Goal: Task Accomplishment & Management: Use online tool/utility

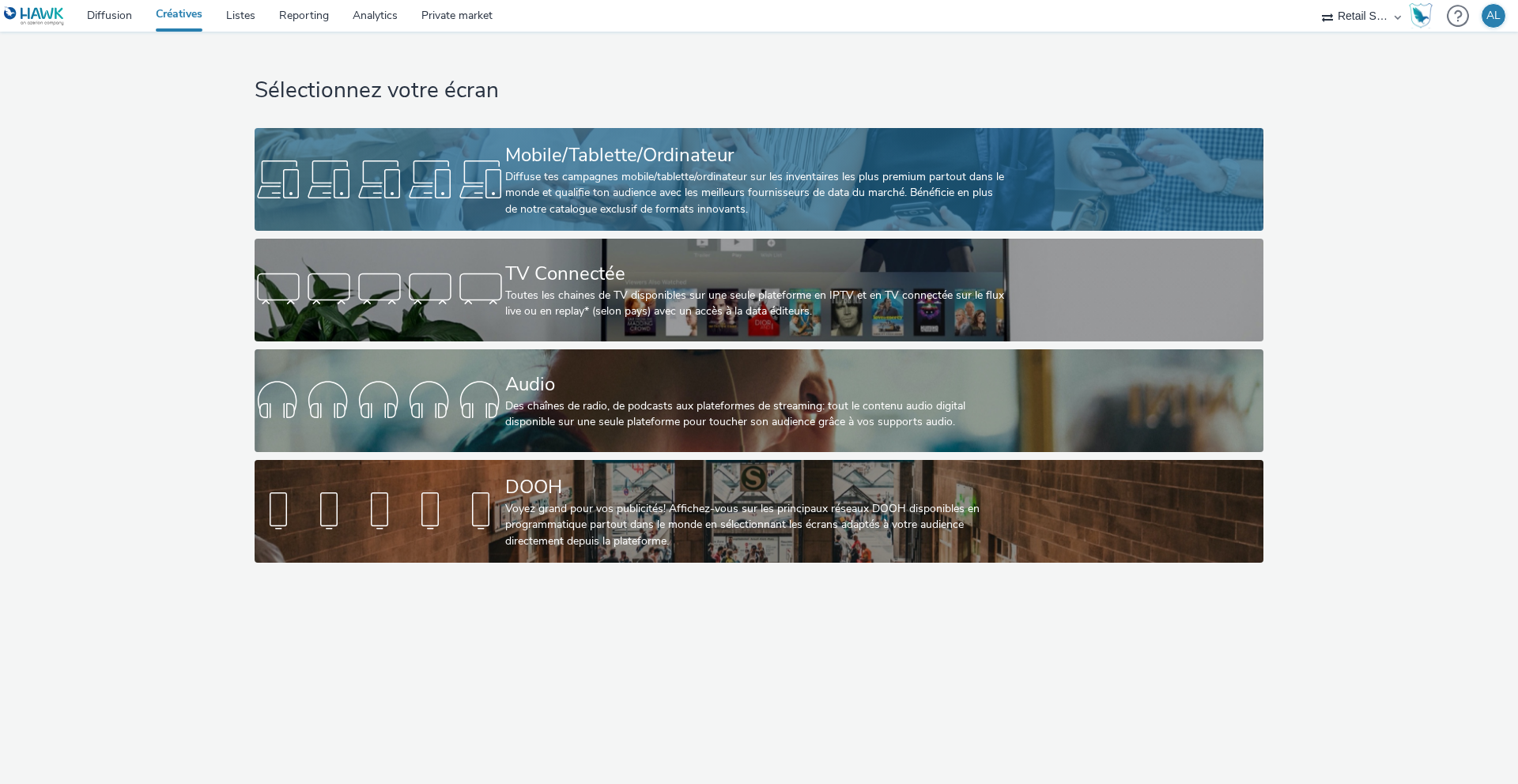
click at [623, 175] on div "Diffuse tes campagnes mobile/tablette/ordinateur sur les inventaires les plus p…" at bounding box center [755, 193] width 501 height 48
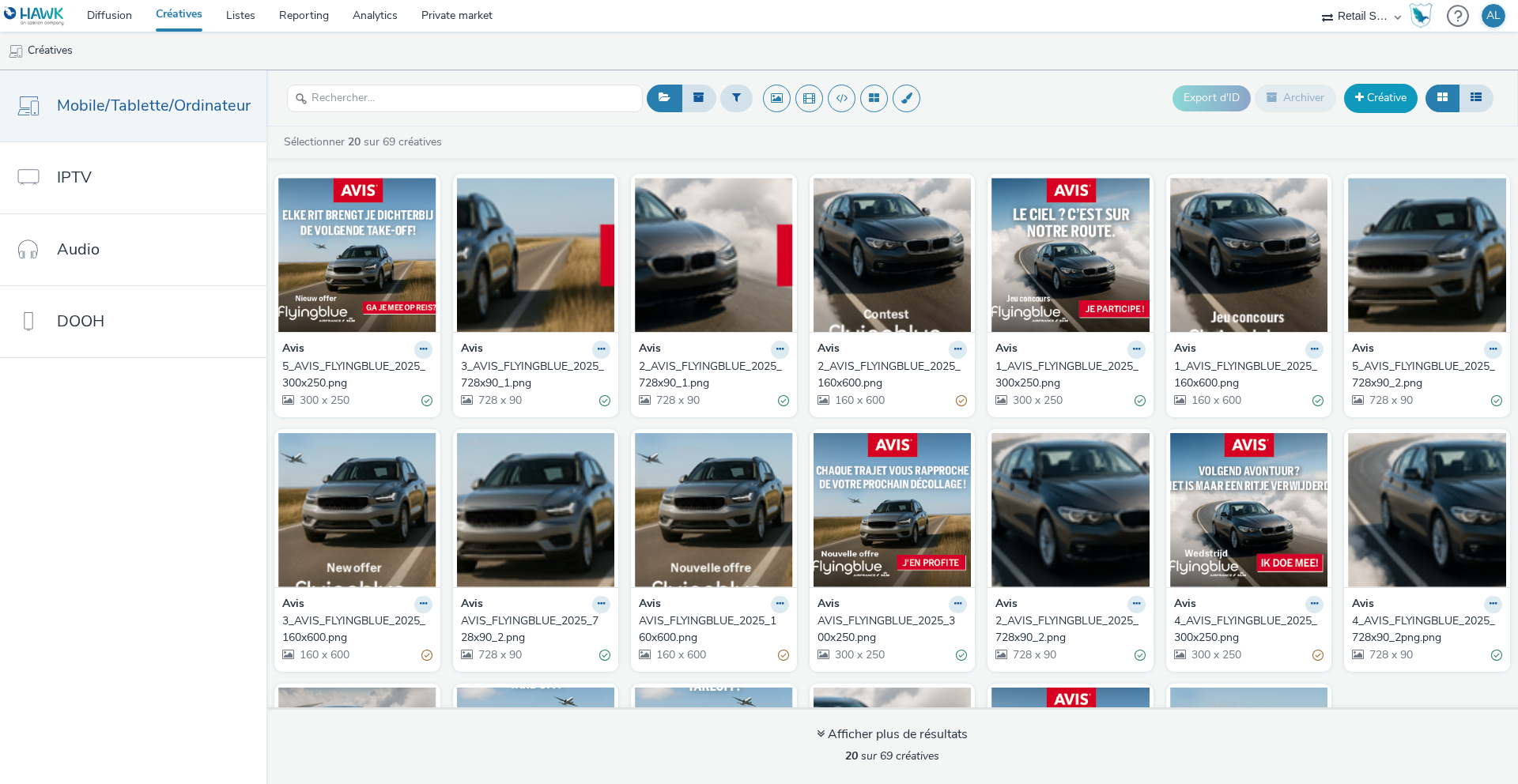
click at [1351, 95] on link "Créative" at bounding box center [1380, 98] width 74 height 29
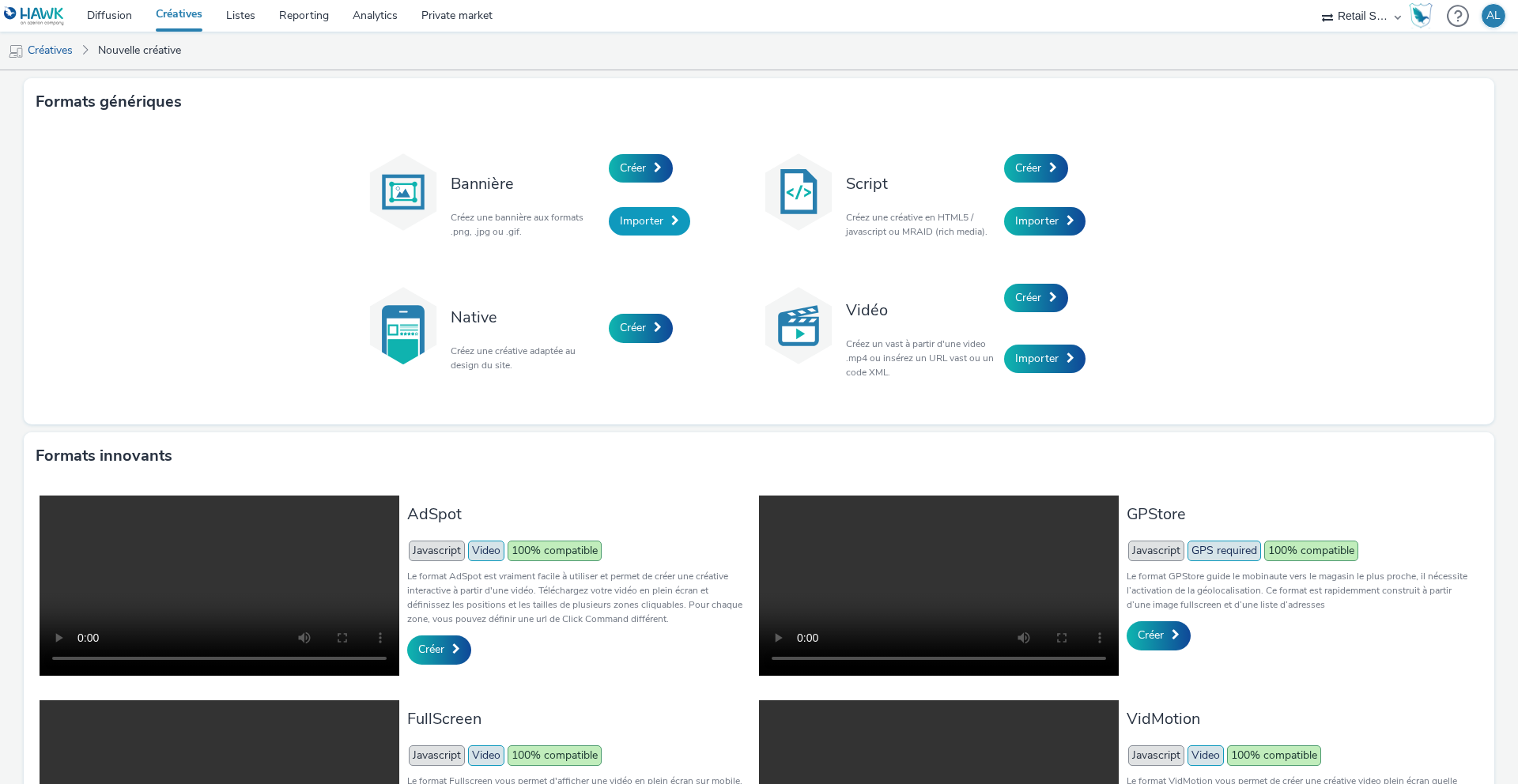
click at [640, 216] on span "Importer" at bounding box center [641, 221] width 43 height 15
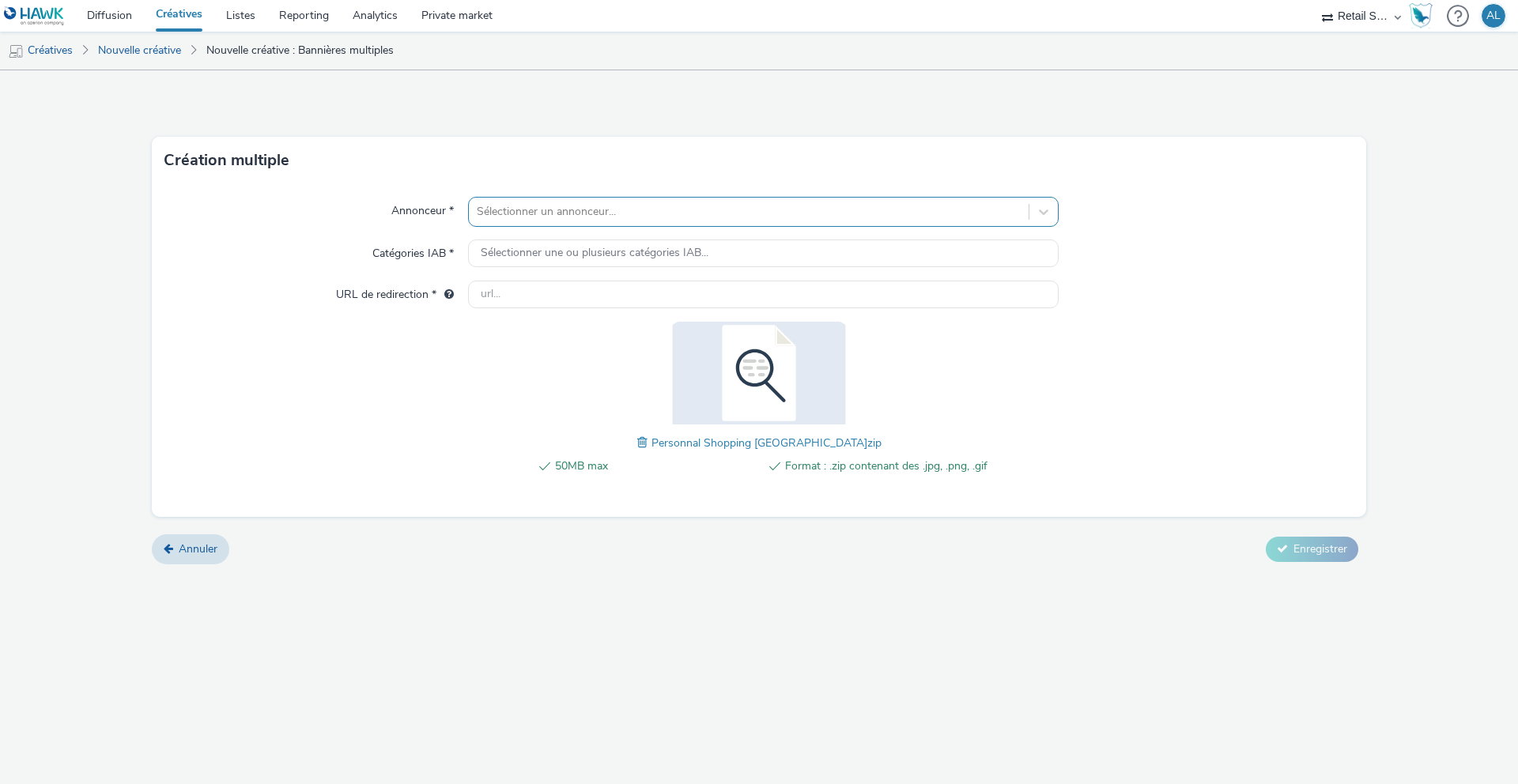
click at [652, 211] on div at bounding box center [749, 212] width 544 height 19
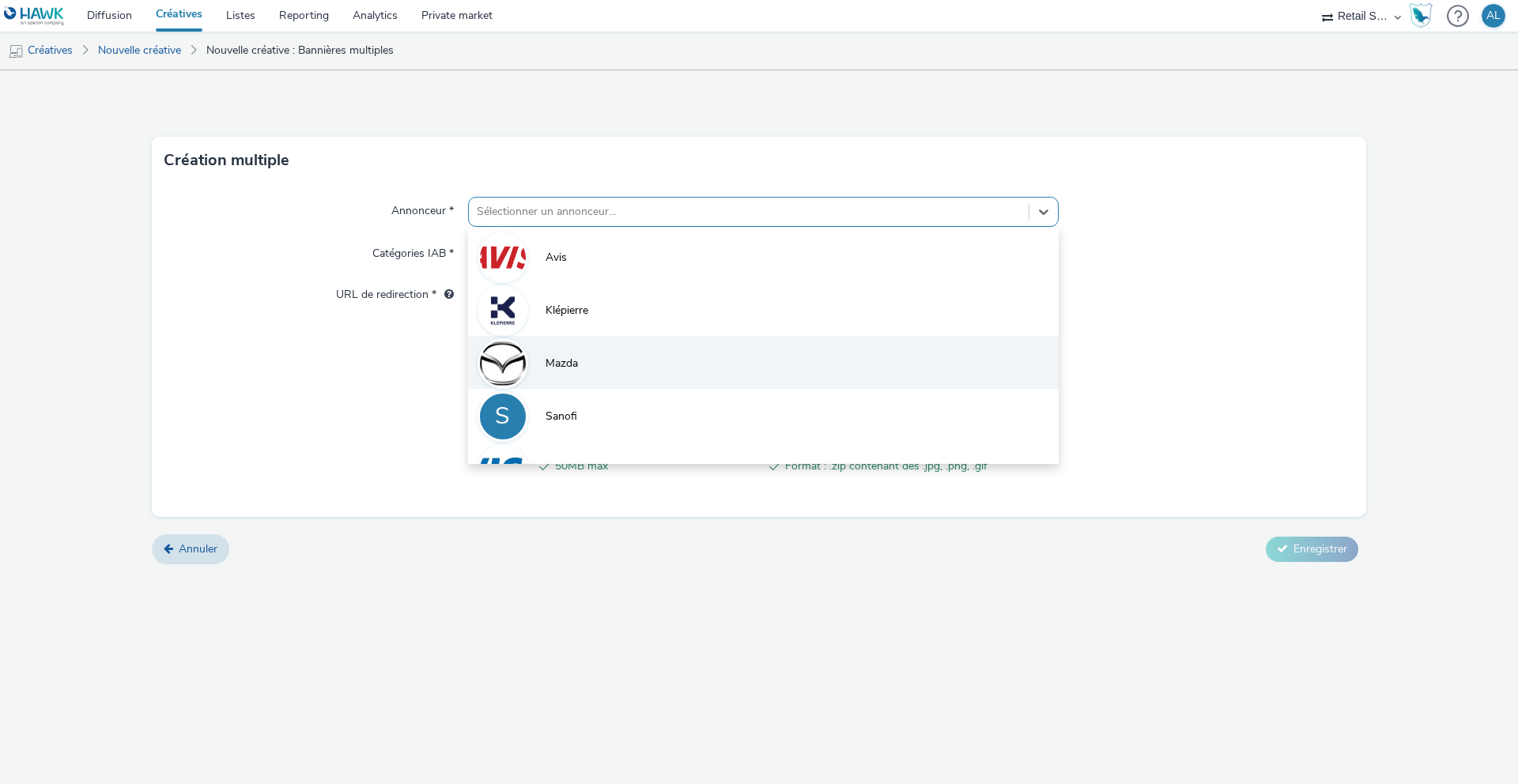
scroll to position [34, 0]
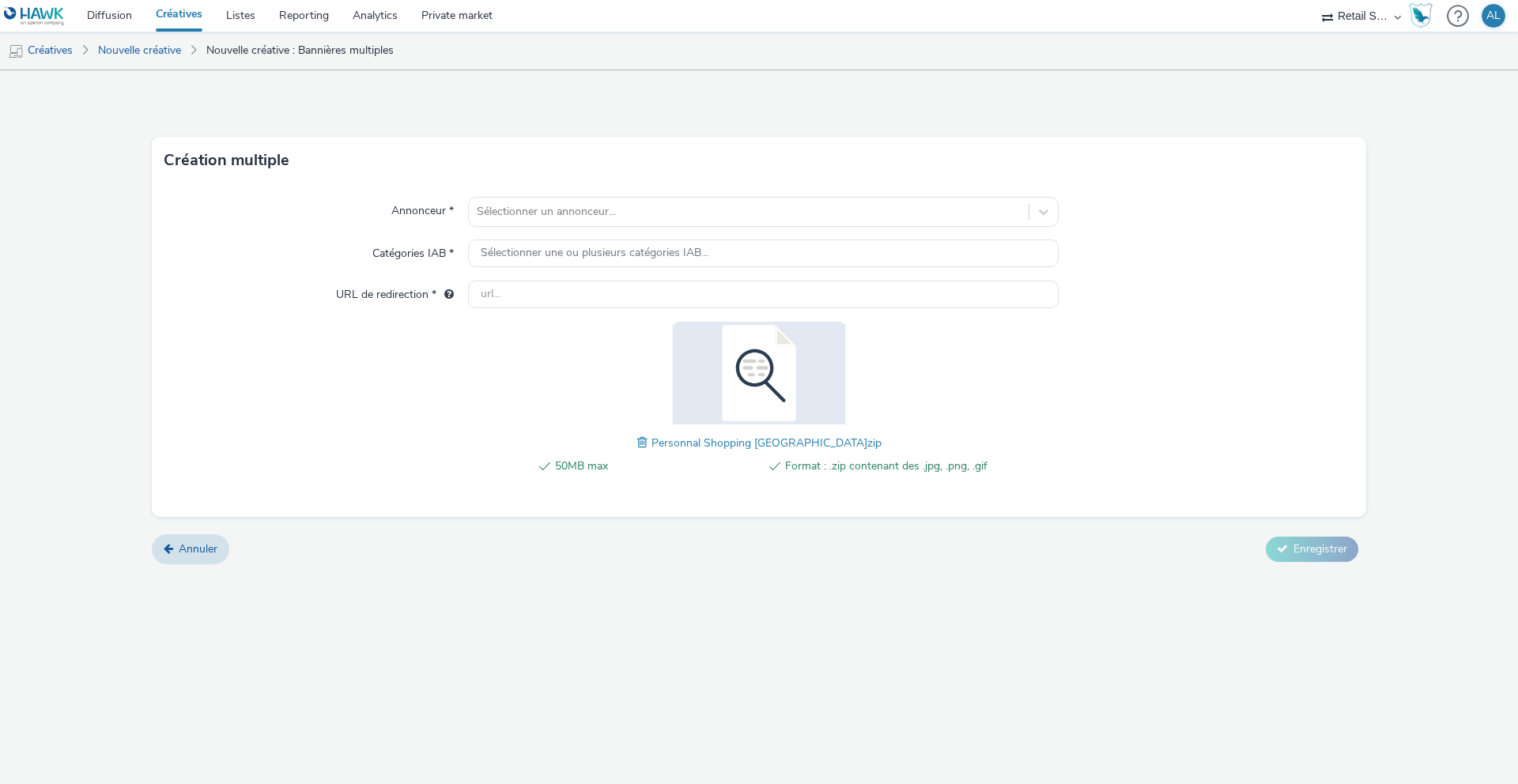
click at [441, 417] on div "Annonceur * Sélectionner un annonceur... Catégories IAB * Sélectionner une ou p…" at bounding box center [759, 349] width 1214 height 332
click at [598, 213] on div at bounding box center [749, 212] width 544 height 19
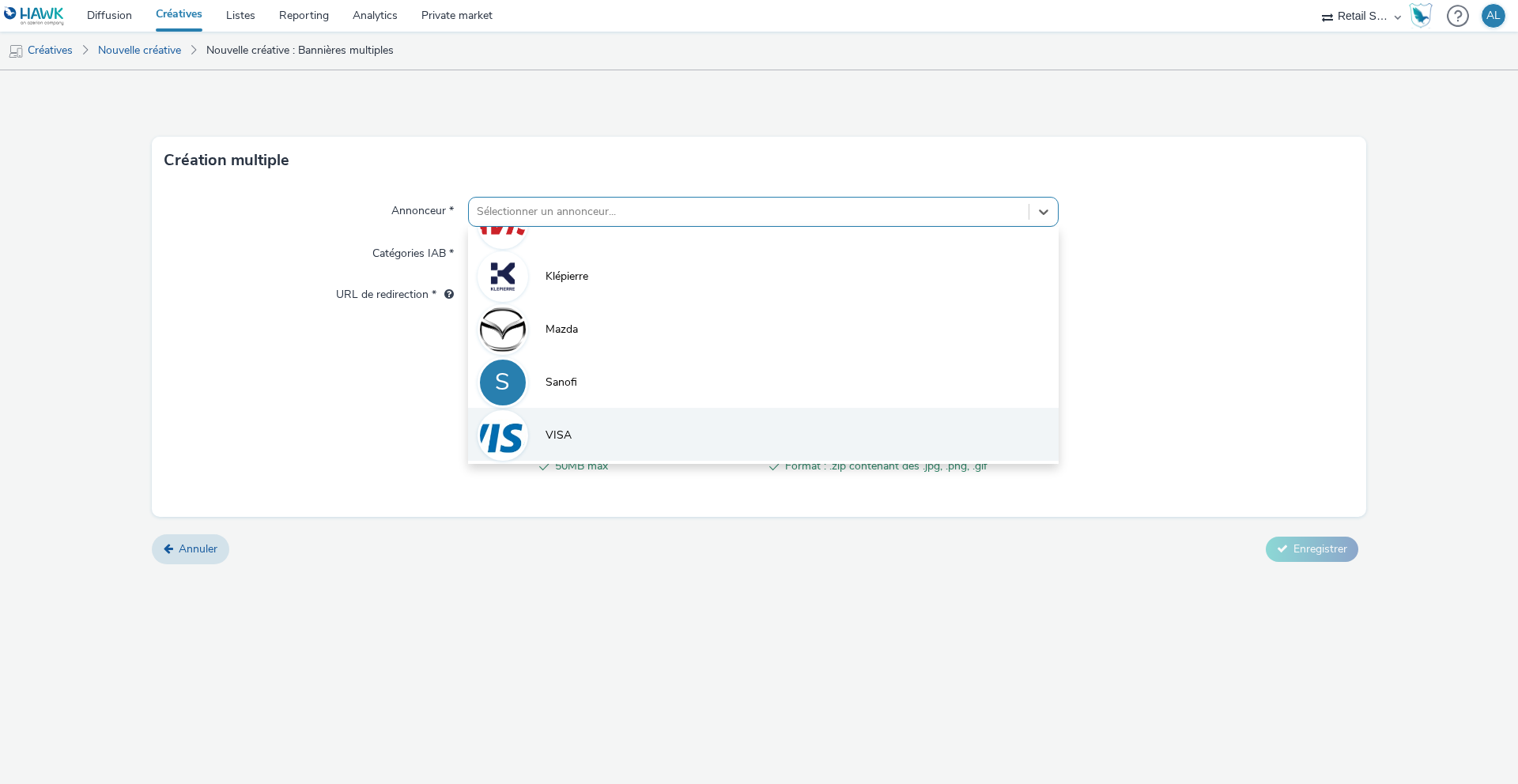
click at [572, 427] on li "VISA" at bounding box center [763, 434] width 591 height 53
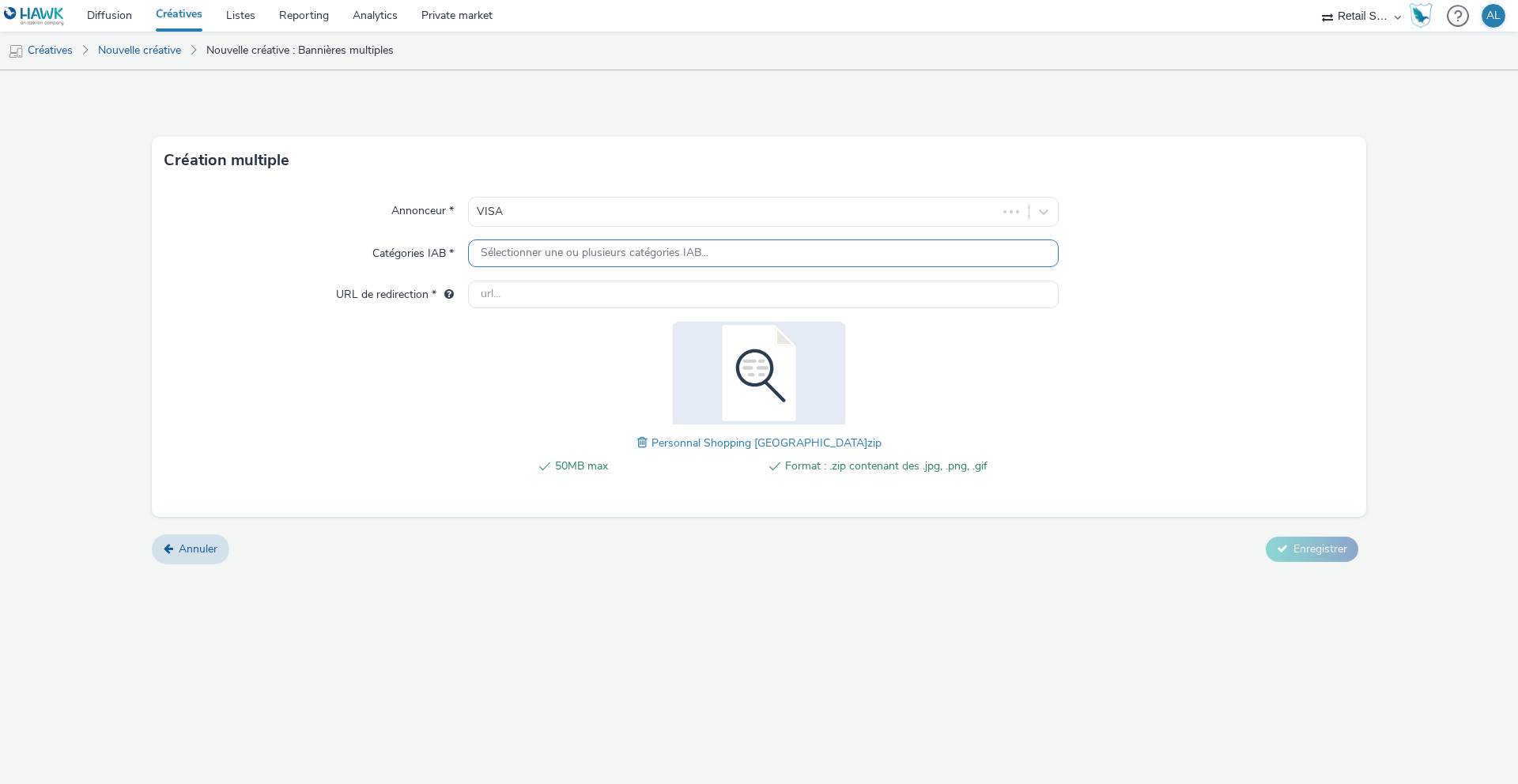
click at [553, 257] on span "Sélectionner une ou plusieurs catégories IAB..." at bounding box center [595, 254] width 228 height 13
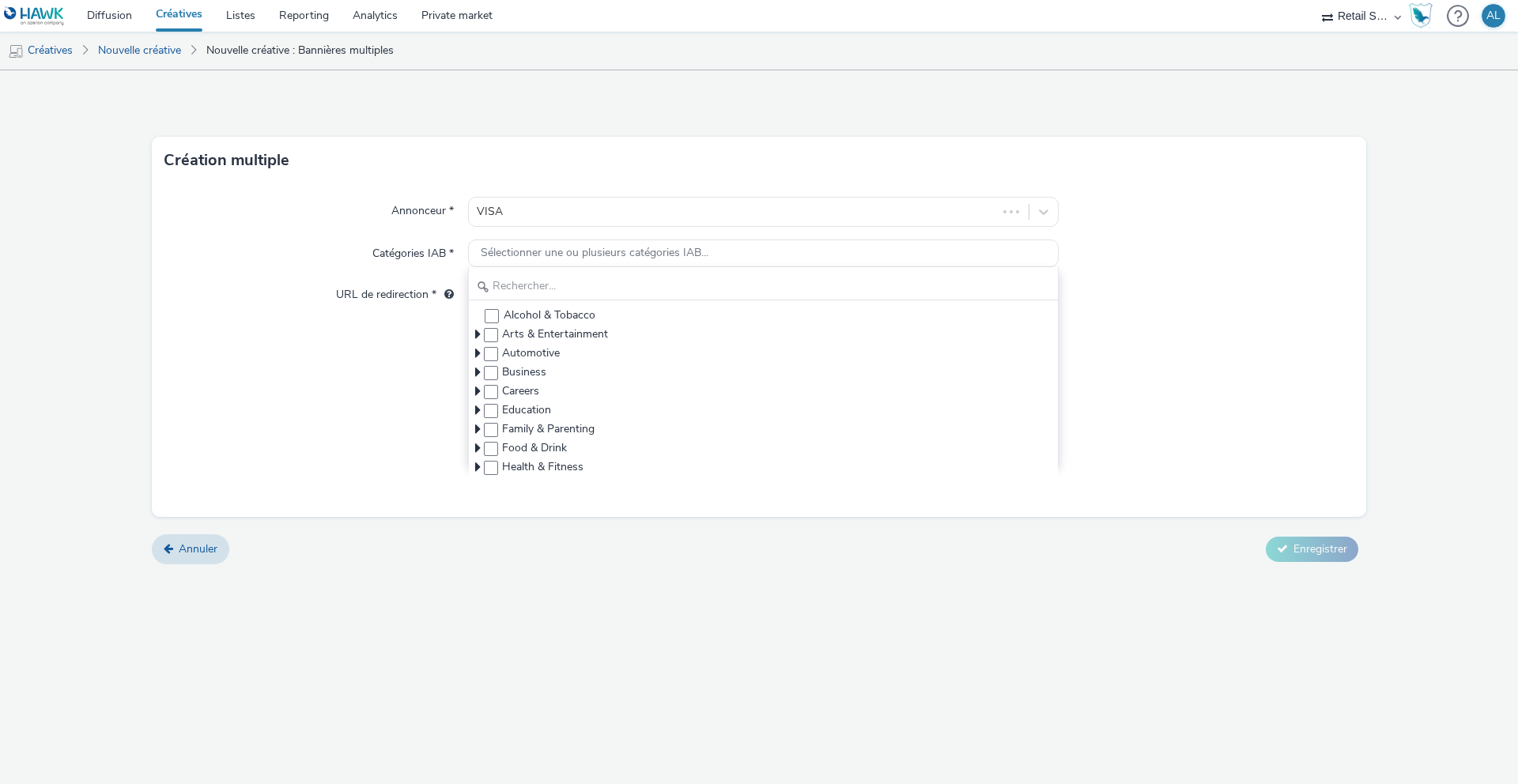
click at [376, 309] on div "Annonceur * VISA Catégories IAB * Sélectionner une ou plusieurs catégories IAB.…" at bounding box center [759, 349] width 1214 height 332
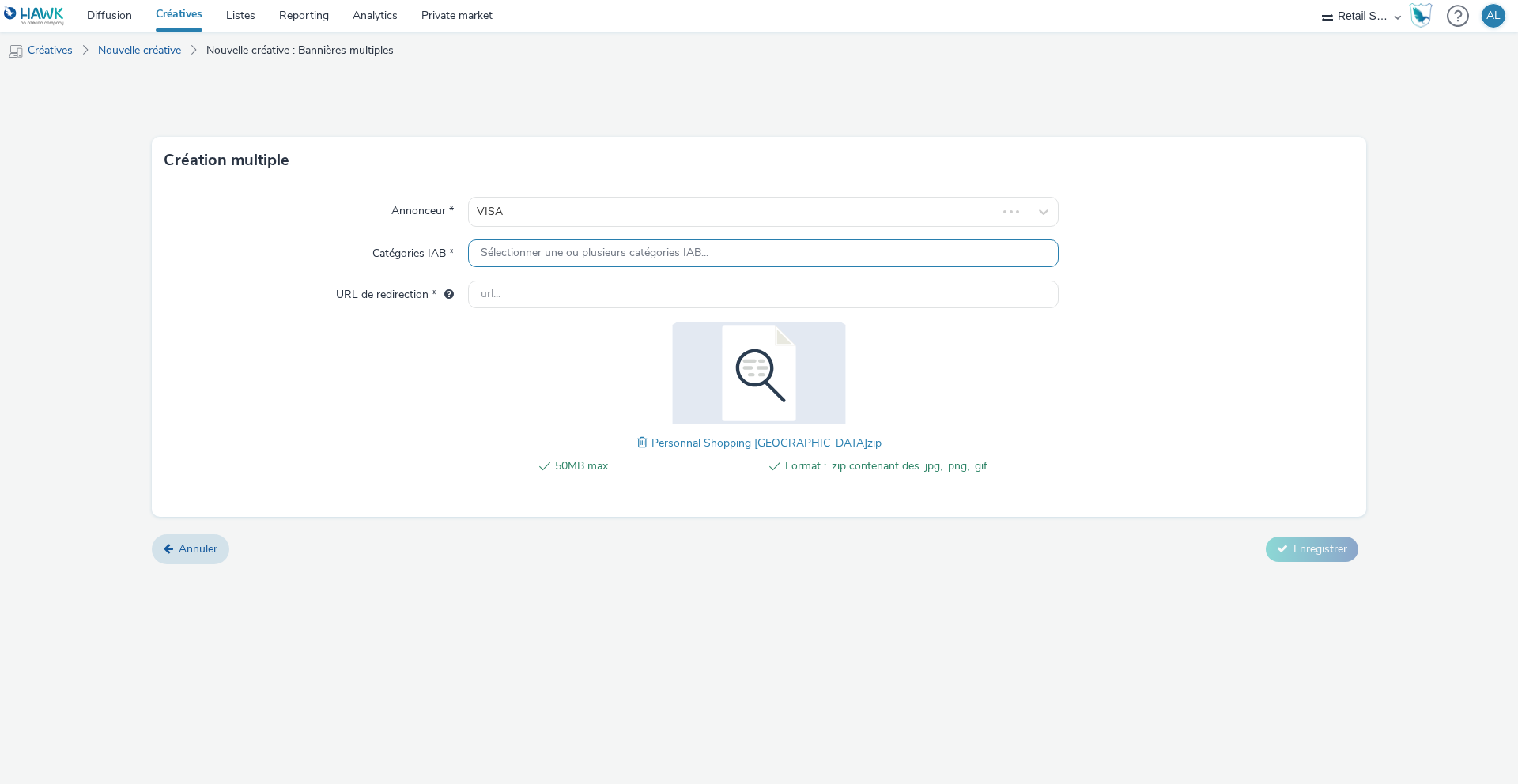
click at [536, 258] on span "Sélectionner une ou plusieurs catégories IAB..." at bounding box center [595, 254] width 228 height 13
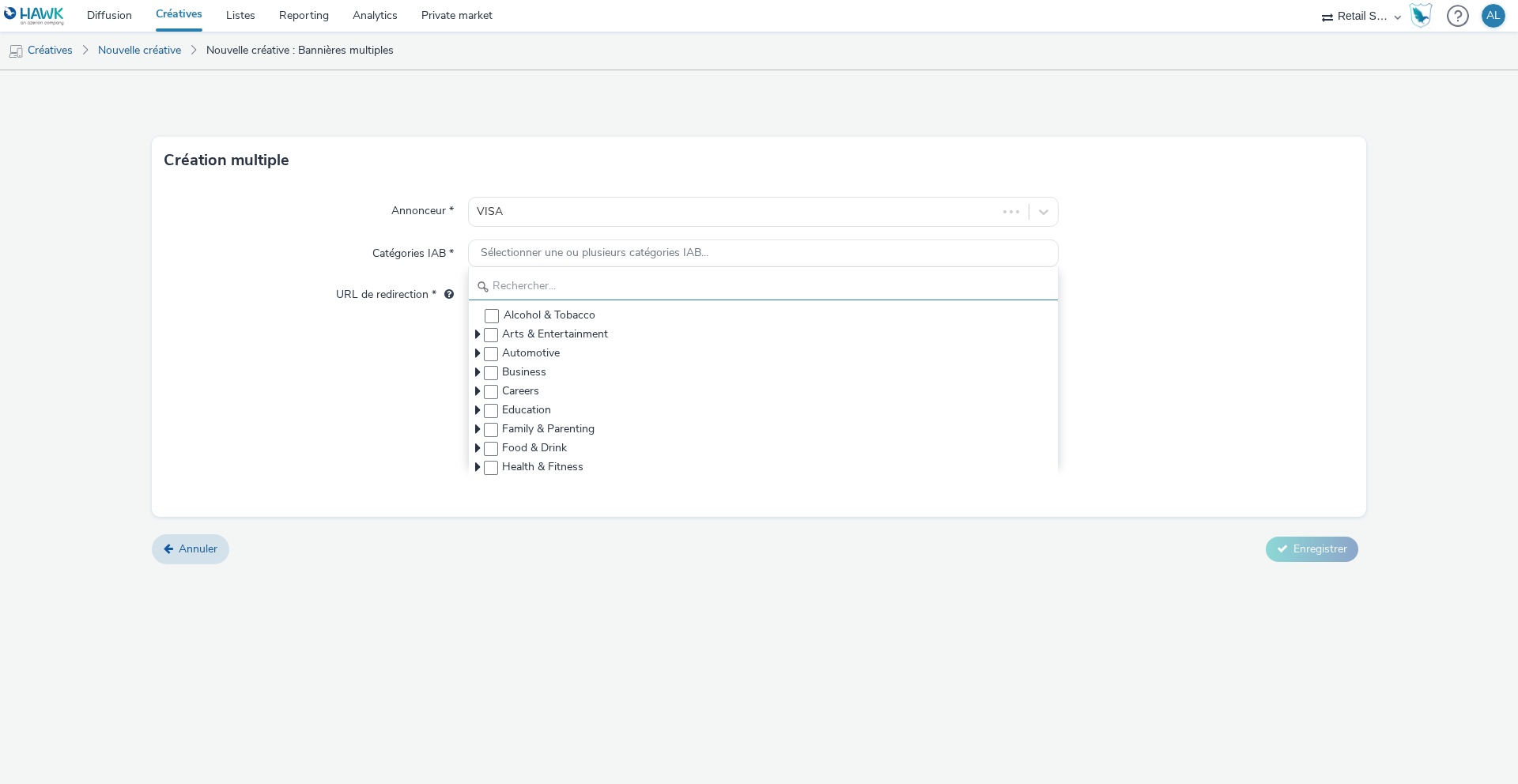
click at [536, 282] on input "text" at bounding box center [762, 286] width 589 height 28
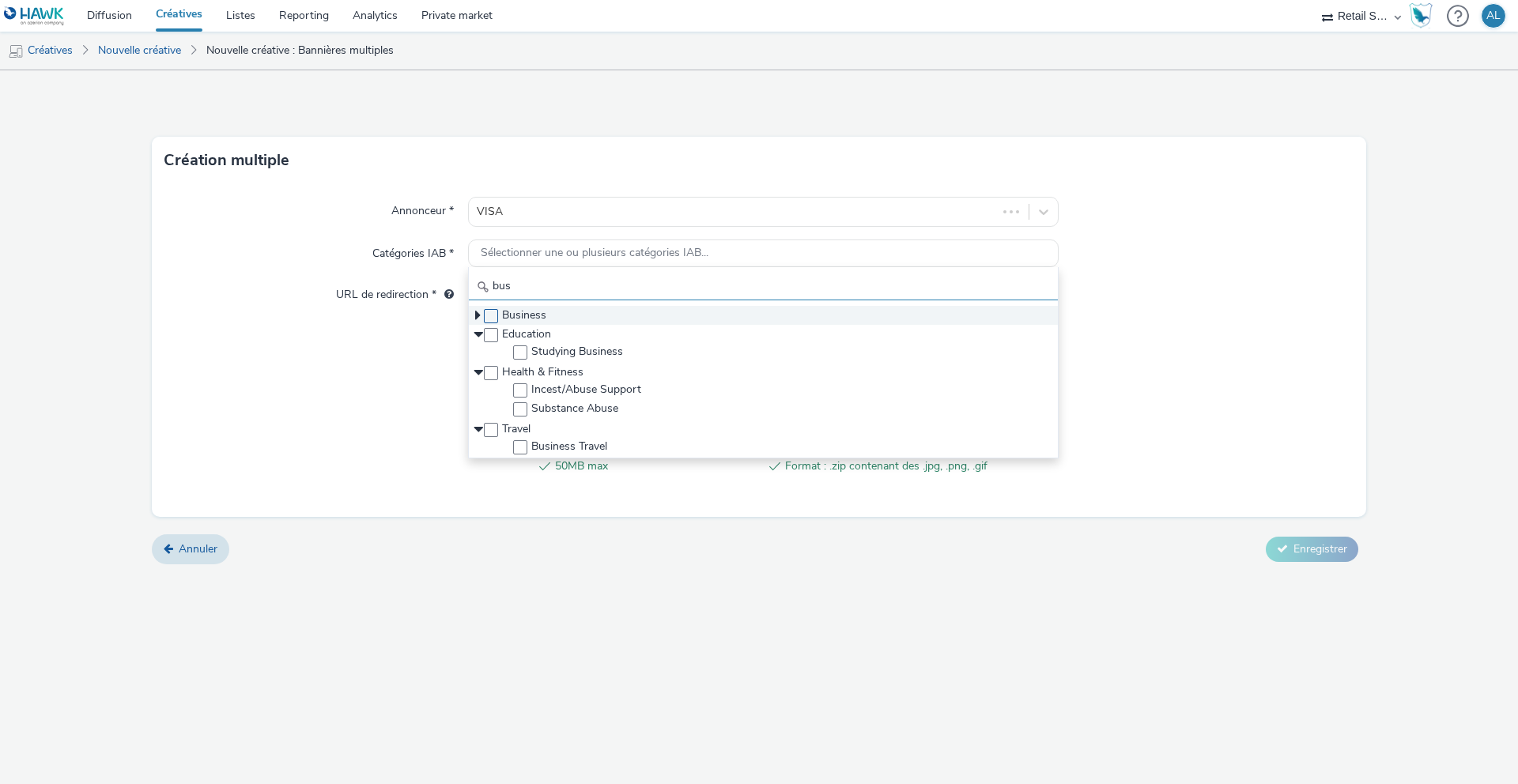
type input "bus"
click at [488, 317] on span at bounding box center [490, 316] width 14 height 14
checkbox input "true"
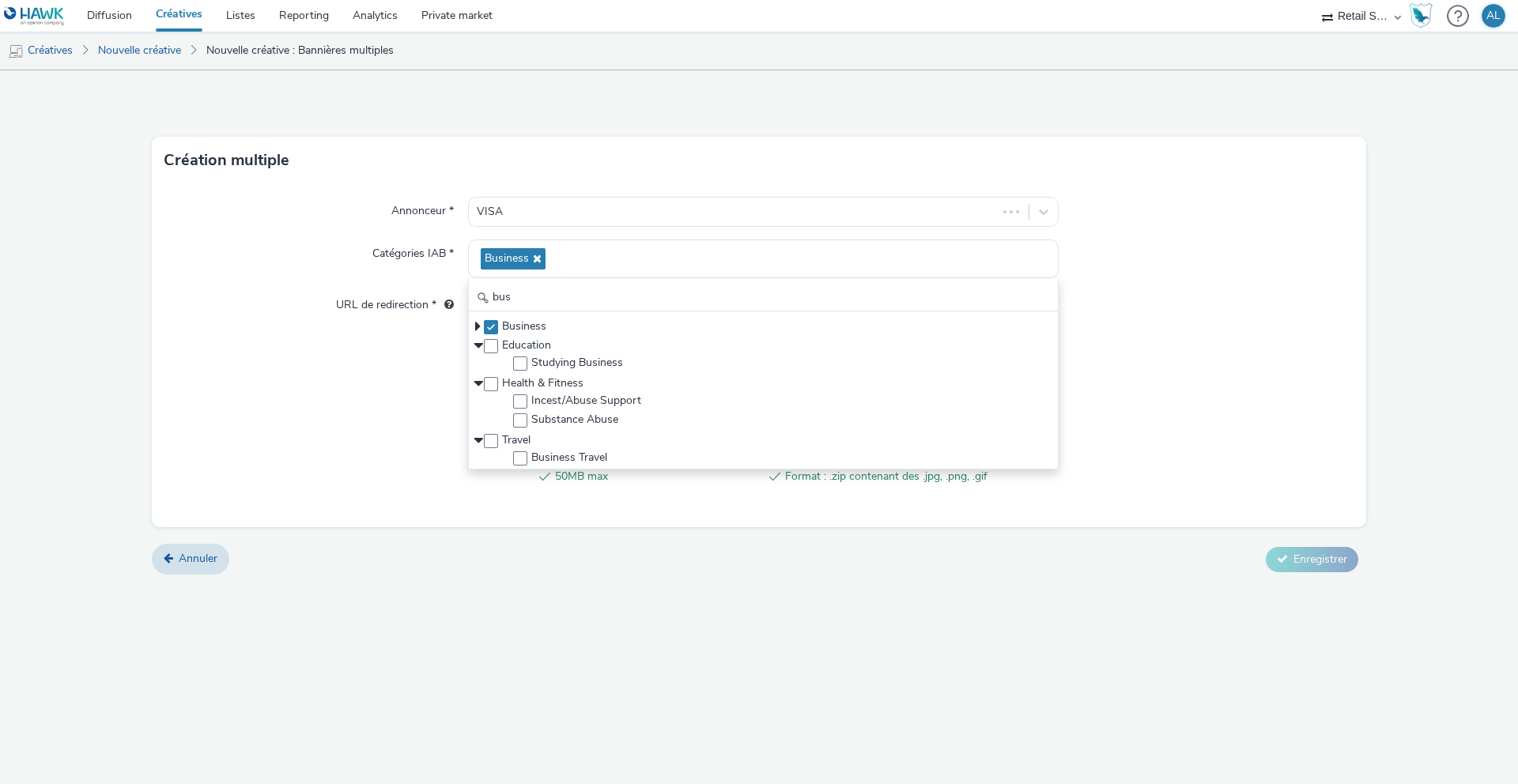
click at [443, 367] on div "Annonceur * VISA Catégories IAB * Business bus Business Education Studying Busi…" at bounding box center [759, 355] width 1214 height 343
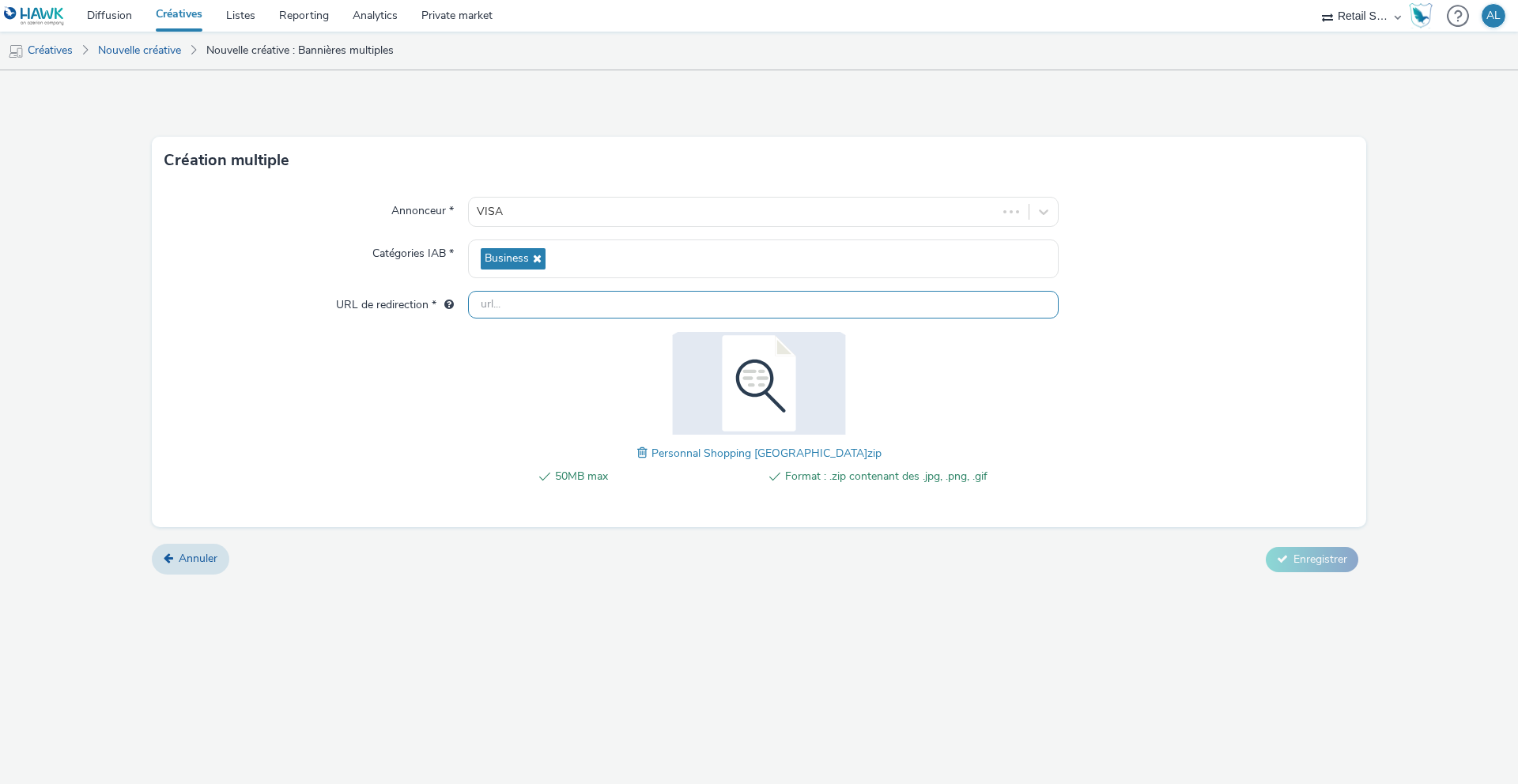
click at [513, 308] on input "text" at bounding box center [763, 304] width 591 height 28
click at [577, 306] on input "[URL][DOMAIN_NAME]" at bounding box center [763, 304] width 591 height 28
paste input "s://ad.doubleclick.net/ddm/trackclk/N6024.5073499RETAILSPOT/B33876584.426230653…"
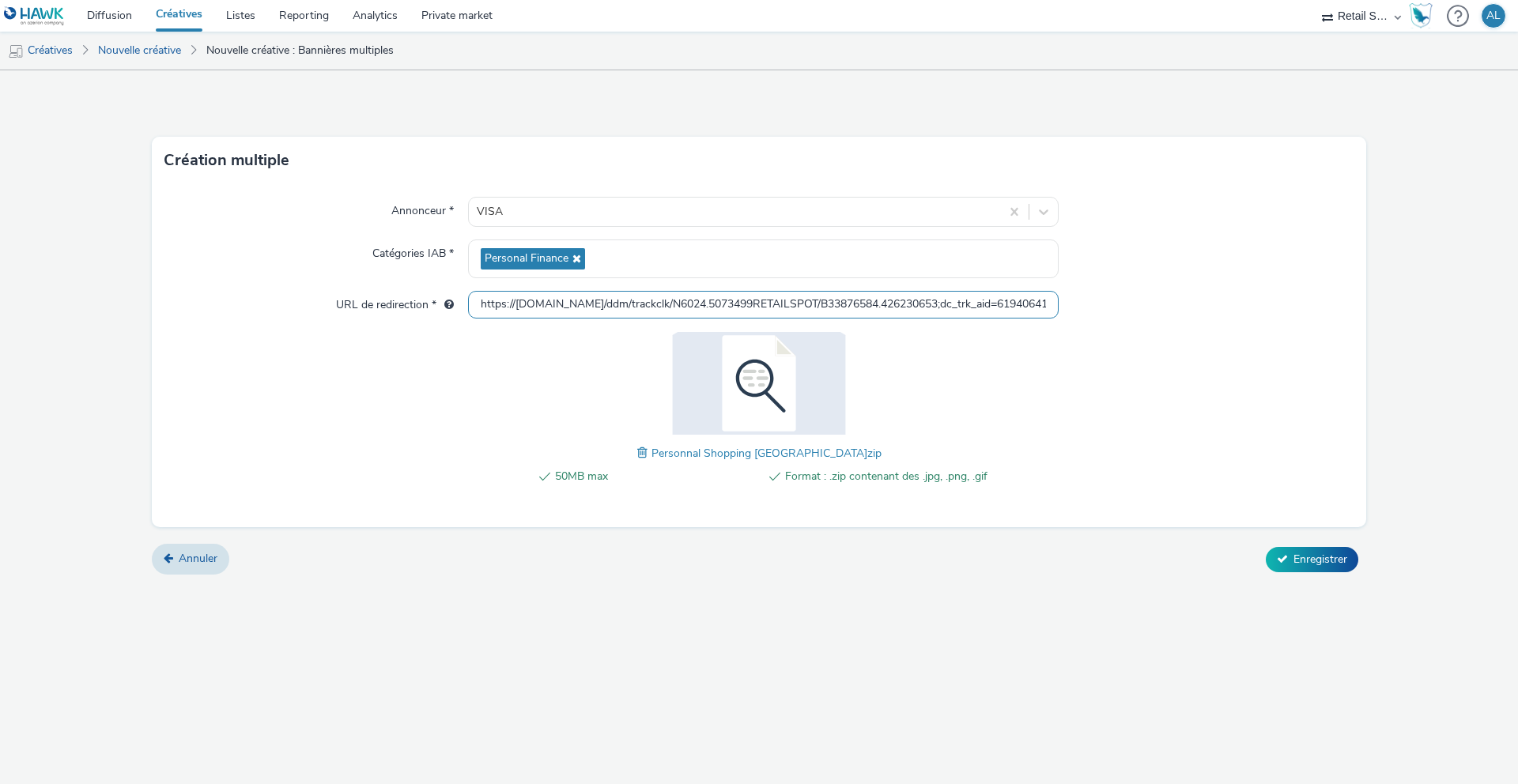
scroll to position [0, 776]
click at [978, 310] on input "https://ad.doubleclick.net/ddm/trackclk/N6024.5073499RETAILSPOT/B33876584.42623…" at bounding box center [763, 304] width 591 height 28
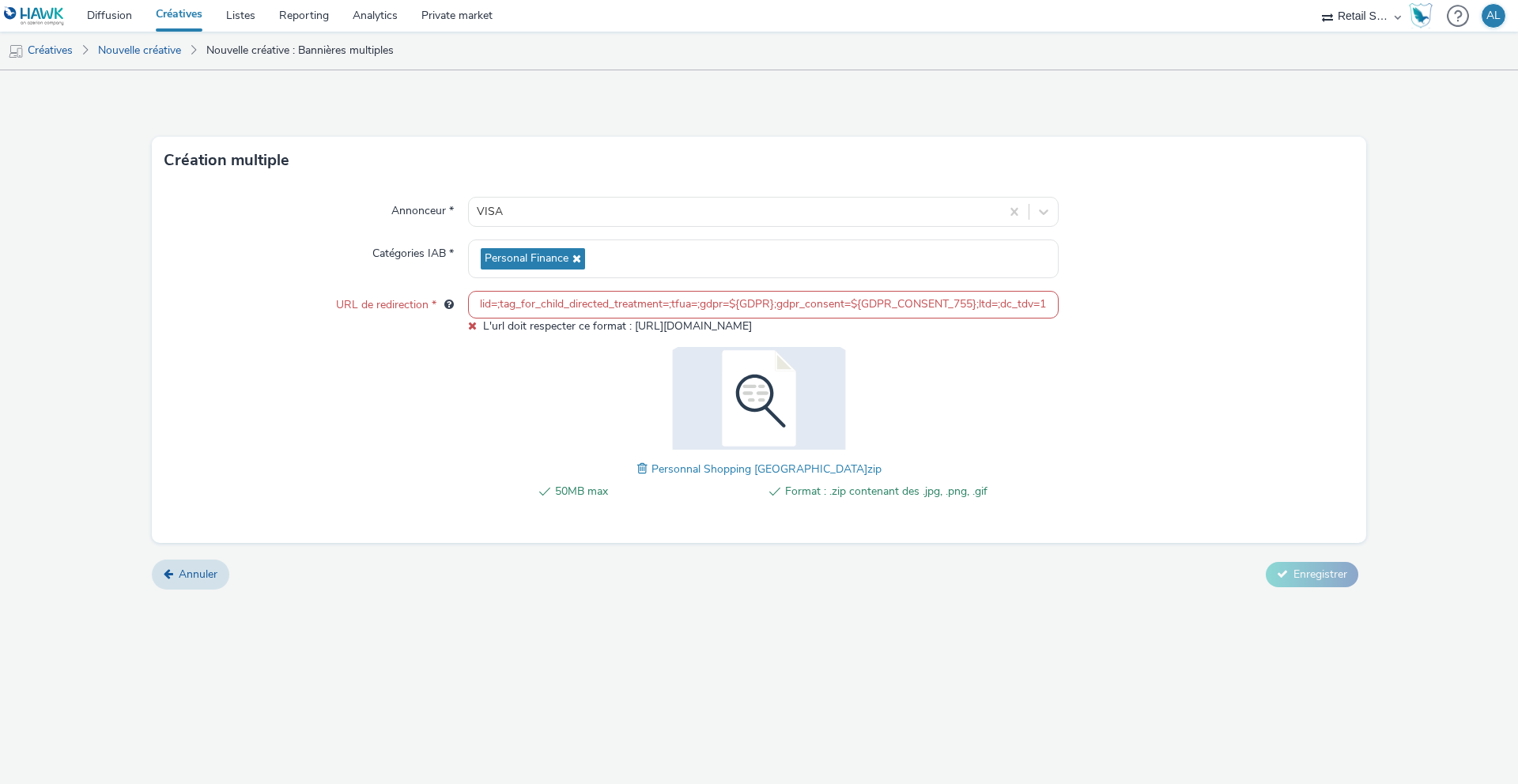
scroll to position [0, 0]
click at [1320, 558] on form "Création multiple Annonceur * VISA Catégories IAB * Personal Finance URL de red…" at bounding box center [759, 335] width 1518 height 531
click at [589, 297] on input "https://ad.doubleclick.net/ddm/trackclk/N6024.5073499RETAILSPOT/B33876584.42623…" at bounding box center [763, 304] width 591 height 28
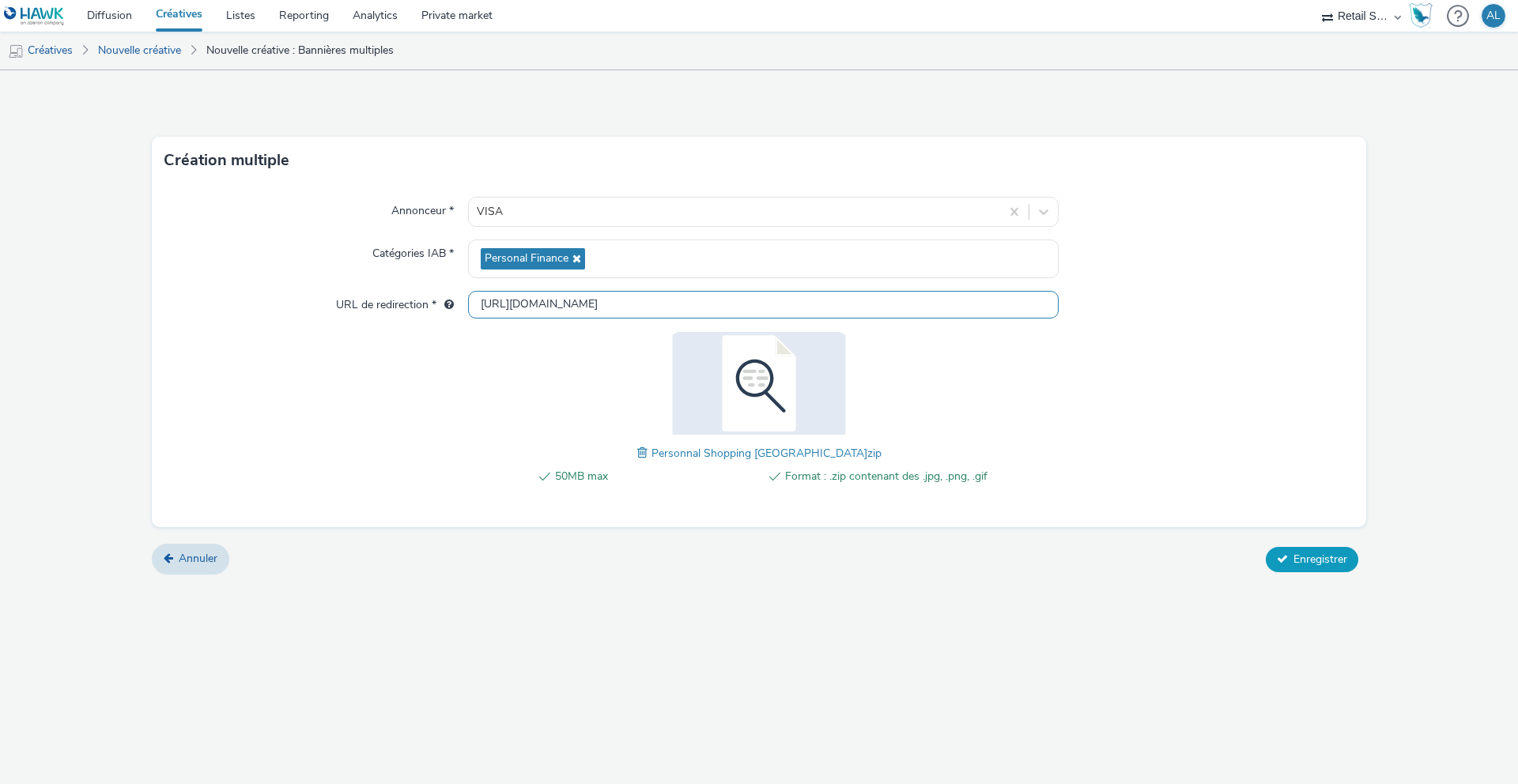
type input "[URL][DOMAIN_NAME]"
click at [1304, 558] on span "Enregistrer" at bounding box center [1320, 559] width 54 height 15
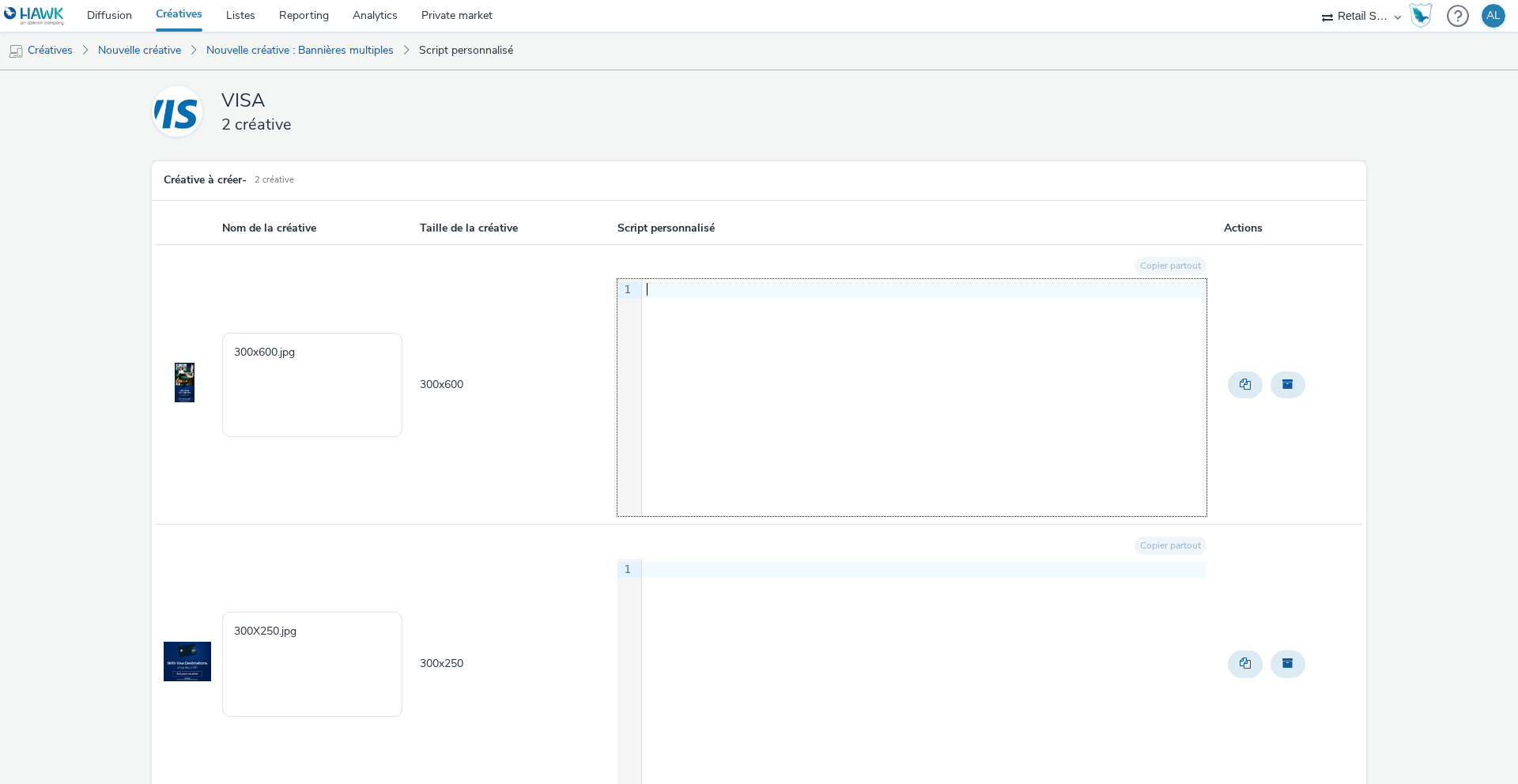
click at [738, 371] on div "9 1 ›" at bounding box center [912, 397] width 589 height 237
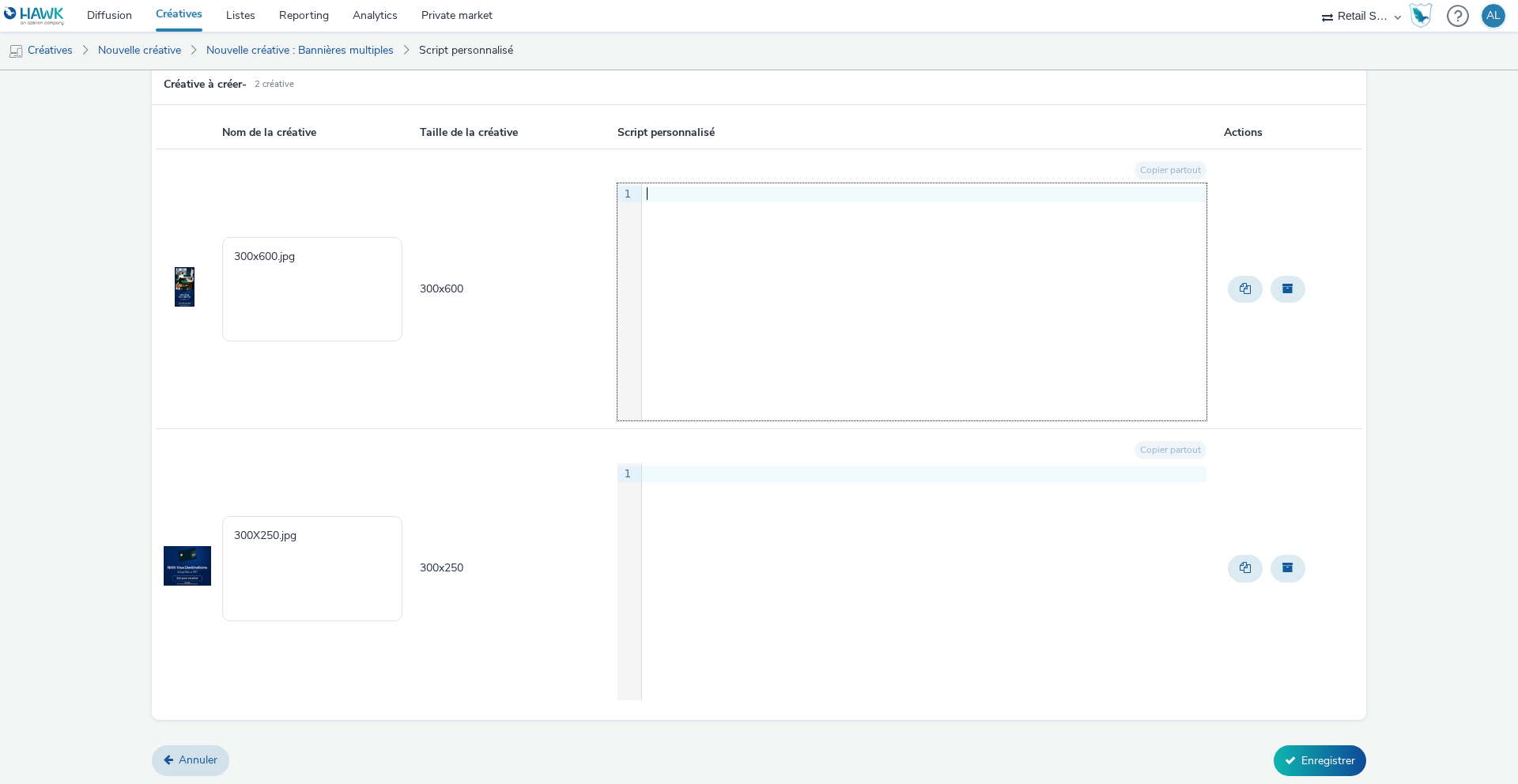
paste div
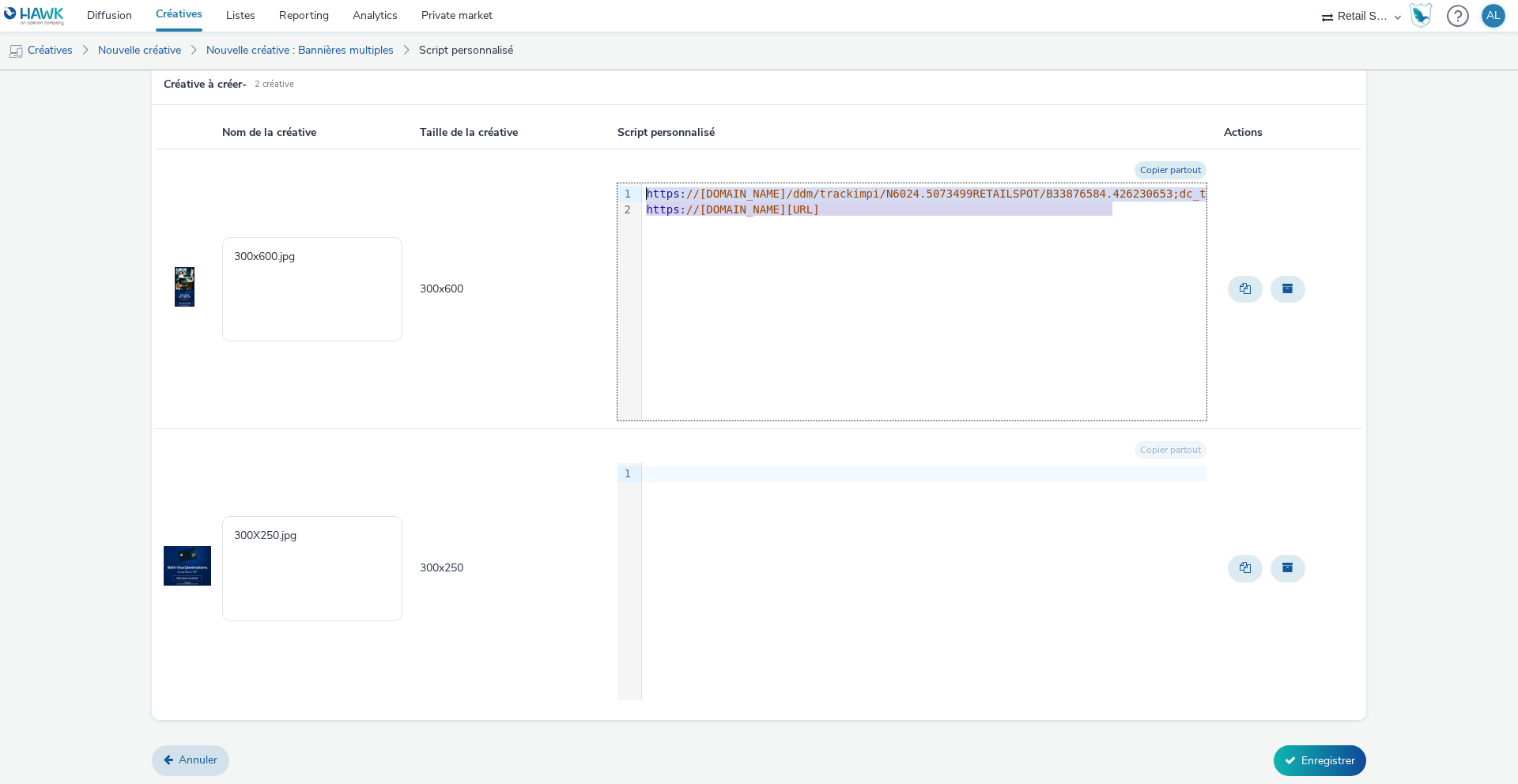
drag, startPoint x: 1125, startPoint y: 213, endPoint x: 639, endPoint y: 189, distance: 486.6
click at [639, 189] on div "9 1 2 › https : //ad.doubleclick.net/ddm/trackimpi/N6024.5073499RETAILSPOT/B338…" at bounding box center [912, 302] width 589 height 237
click at [681, 466] on div at bounding box center [923, 474] width 564 height 16
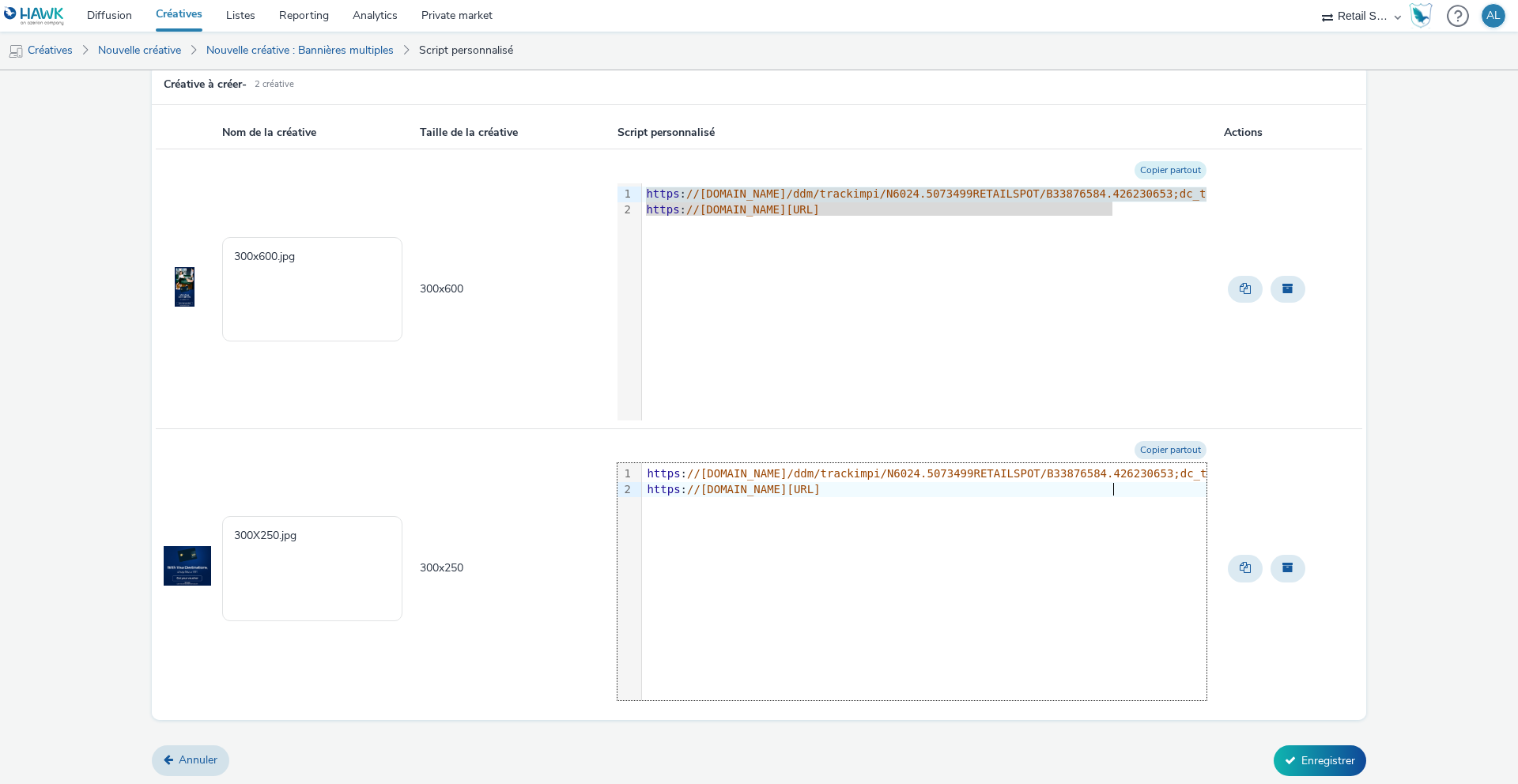
click at [1152, 168] on button "Copier partout" at bounding box center [1169, 169] width 72 height 18
click at [304, 258] on textarea "300x600.jpg" at bounding box center [312, 289] width 180 height 104
click at [236, 259] on textarea "300x600.jpg" at bounding box center [312, 289] width 180 height 104
drag, startPoint x: 361, startPoint y: 255, endPoint x: 227, endPoint y: 254, distance: 134.0
click at [227, 254] on textarea "Personnal_Shopping_US_300x600.jpg" at bounding box center [312, 289] width 180 height 104
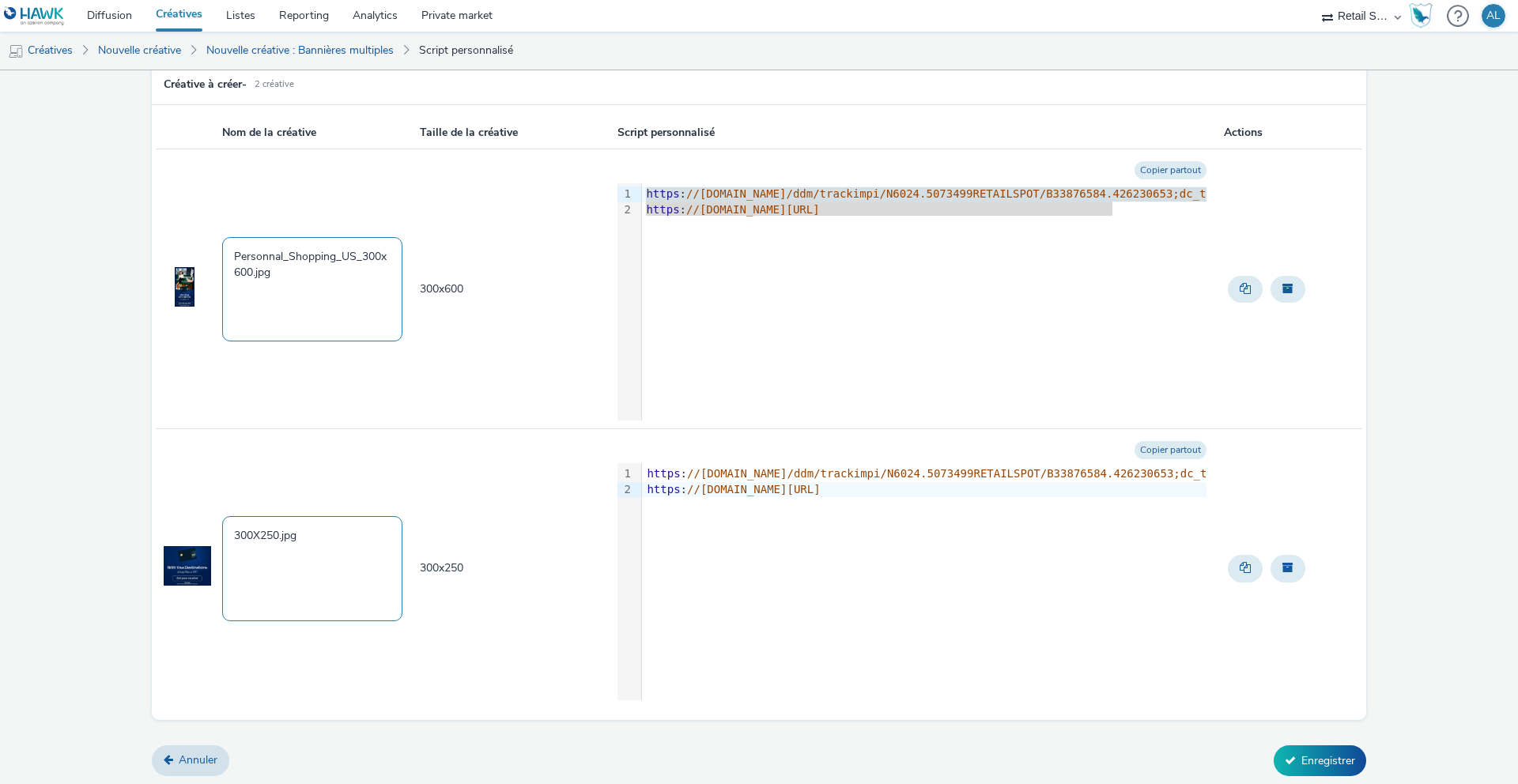
type textarea "Personnal_Shopping_US_300x600.jpg"
click at [235, 535] on textarea "300X250.jpg" at bounding box center [312, 568] width 180 height 104
paste textarea "Personnal_Shopping_US_"
type textarea "Personnal_Shopping_US_300X250.jpg"
click at [1305, 756] on button "Enregistrer" at bounding box center [1320, 759] width 93 height 30
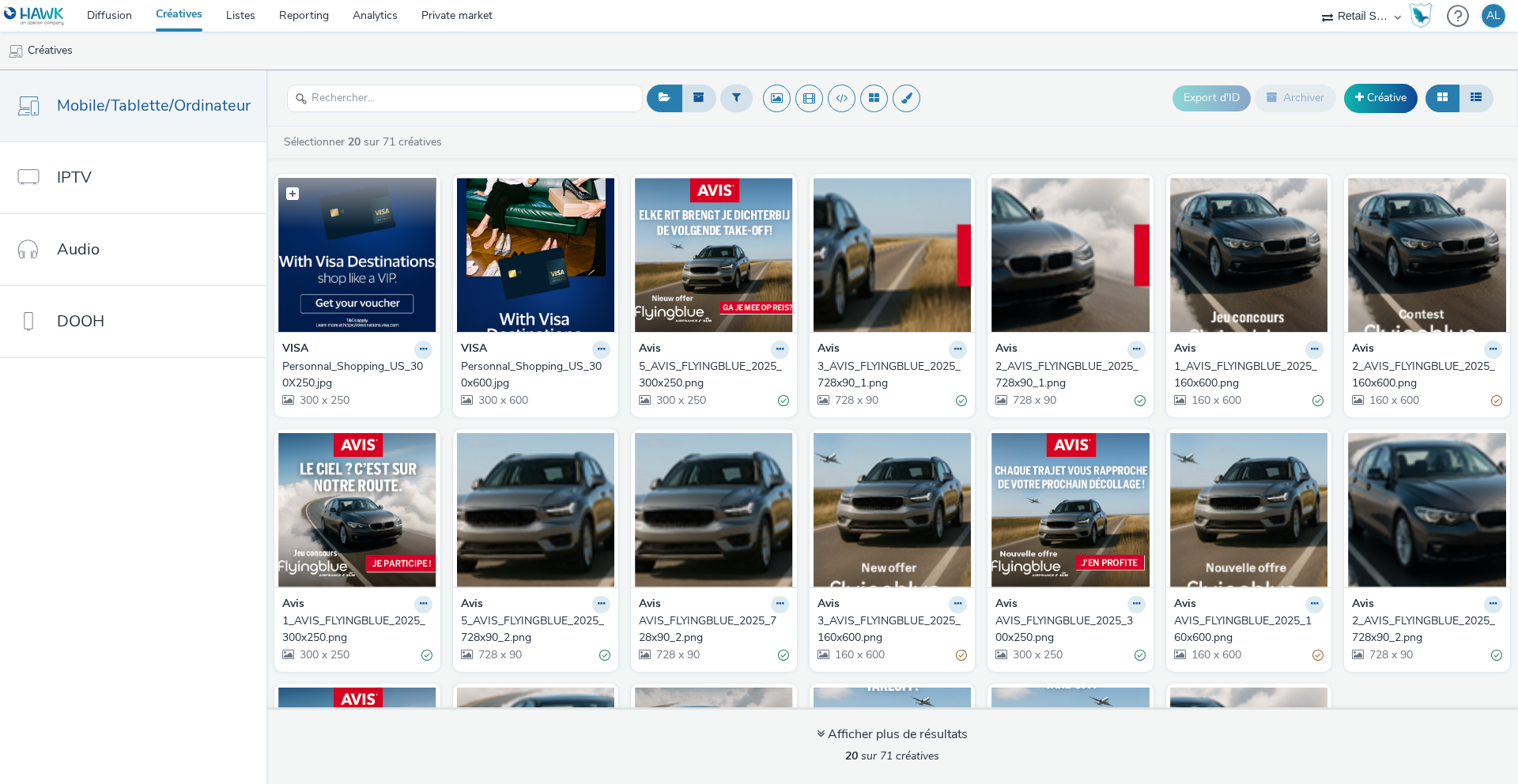
click at [347, 201] on label at bounding box center [357, 192] width 158 height 30
click at [347, 201] on label at bounding box center [357, 193] width 158 height 32
checkbox input "false"
click at [374, 355] on div "VISA" at bounding box center [357, 349] width 150 height 18
click at [337, 366] on div "Personnal_Shopping_US_300X250.jpg" at bounding box center [354, 375] width 144 height 33
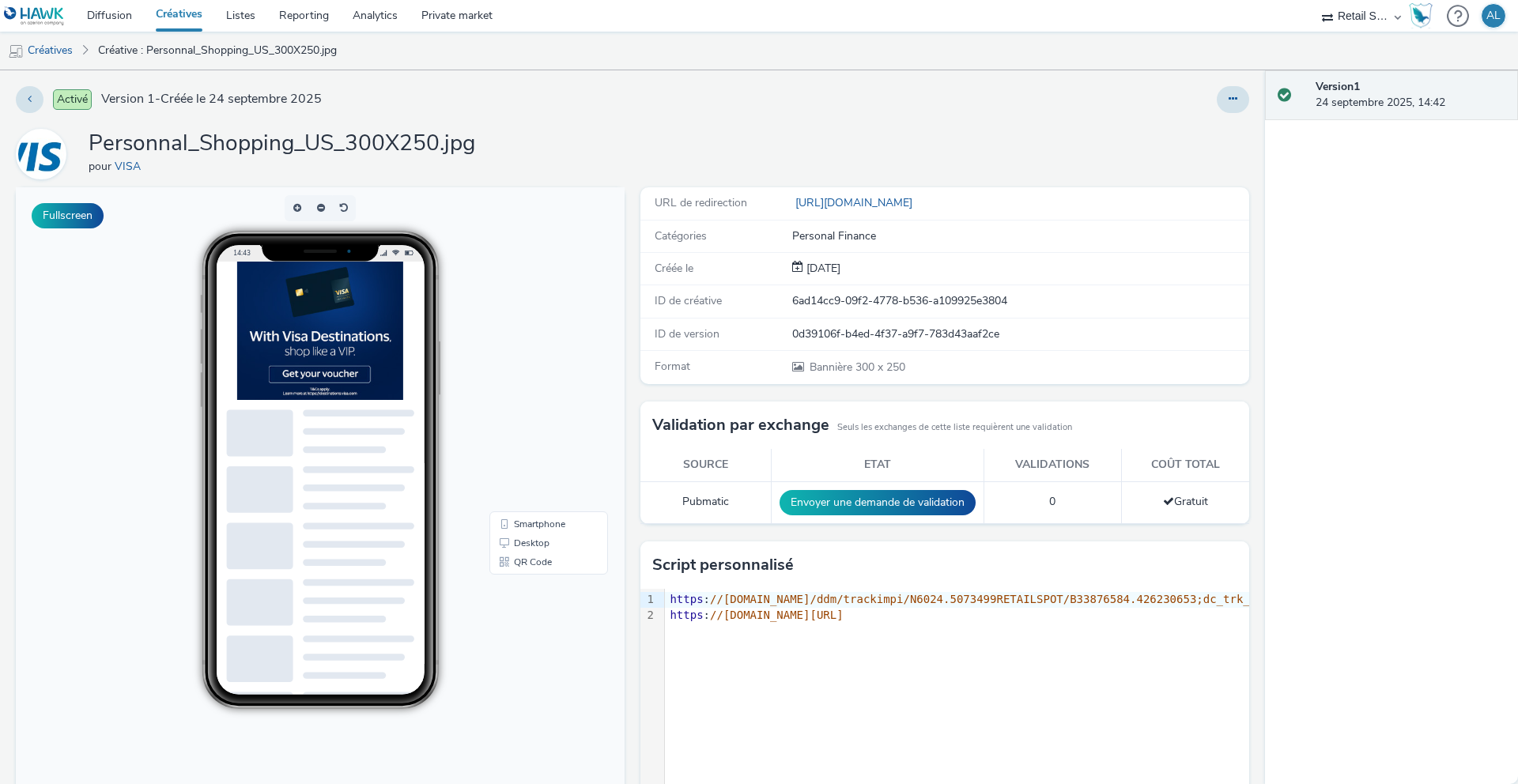
scroll to position [22, 0]
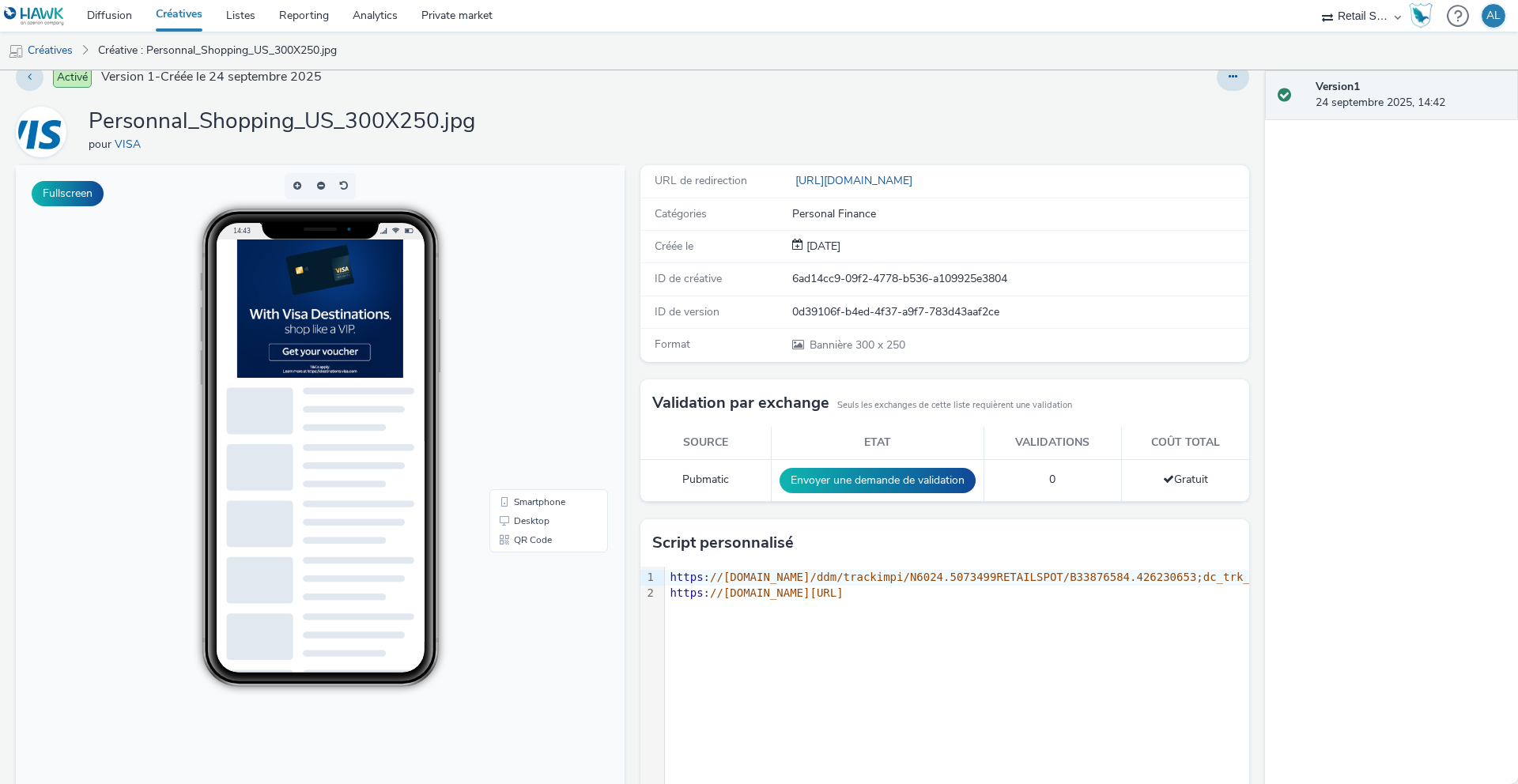
click at [808, 595] on span "//pixel.adsafeprotected.com/rjss/st/2575981/88902930/skeleton.js" at bounding box center [776, 592] width 133 height 12
click at [699, 570] on div "https : //ad.doubleclick.net/ddm/trackimpi/N6024.5073499RETAILSPOT/B33876584.42…" at bounding box center [1534, 577] width 1739 height 16
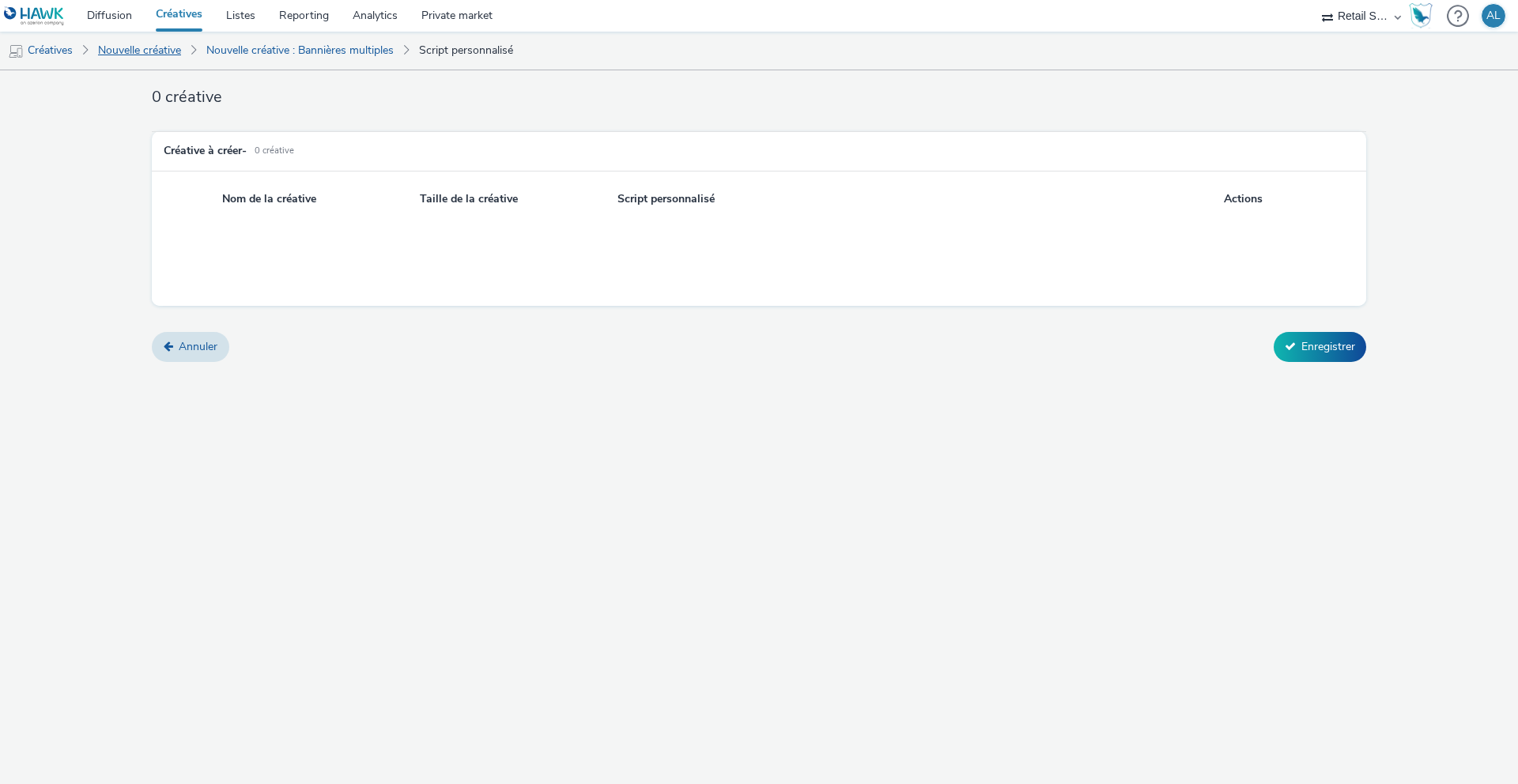
click at [122, 52] on link "Nouvelle créative" at bounding box center [139, 51] width 99 height 38
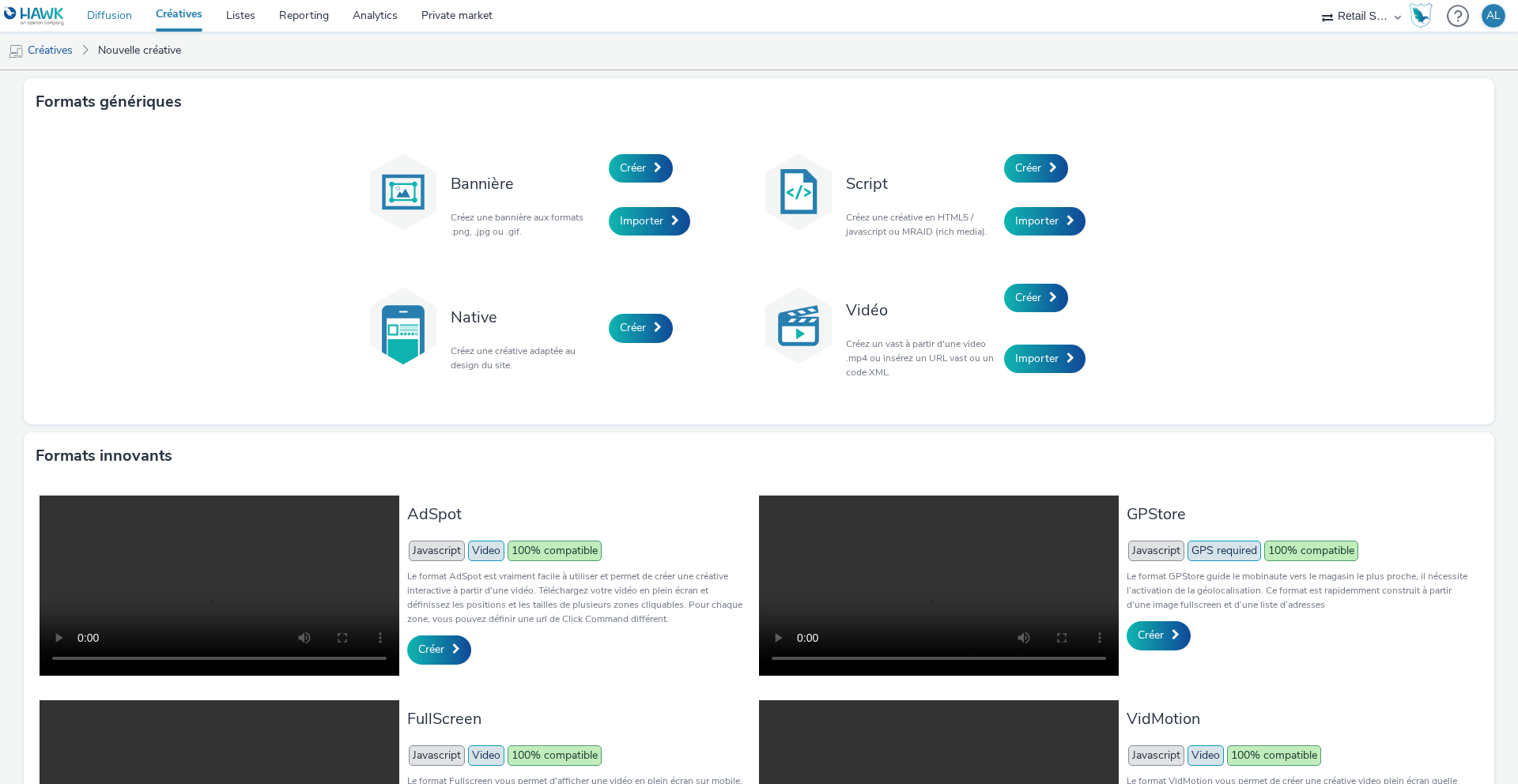
click at [132, 22] on link "Diffusion" at bounding box center [109, 15] width 69 height 32
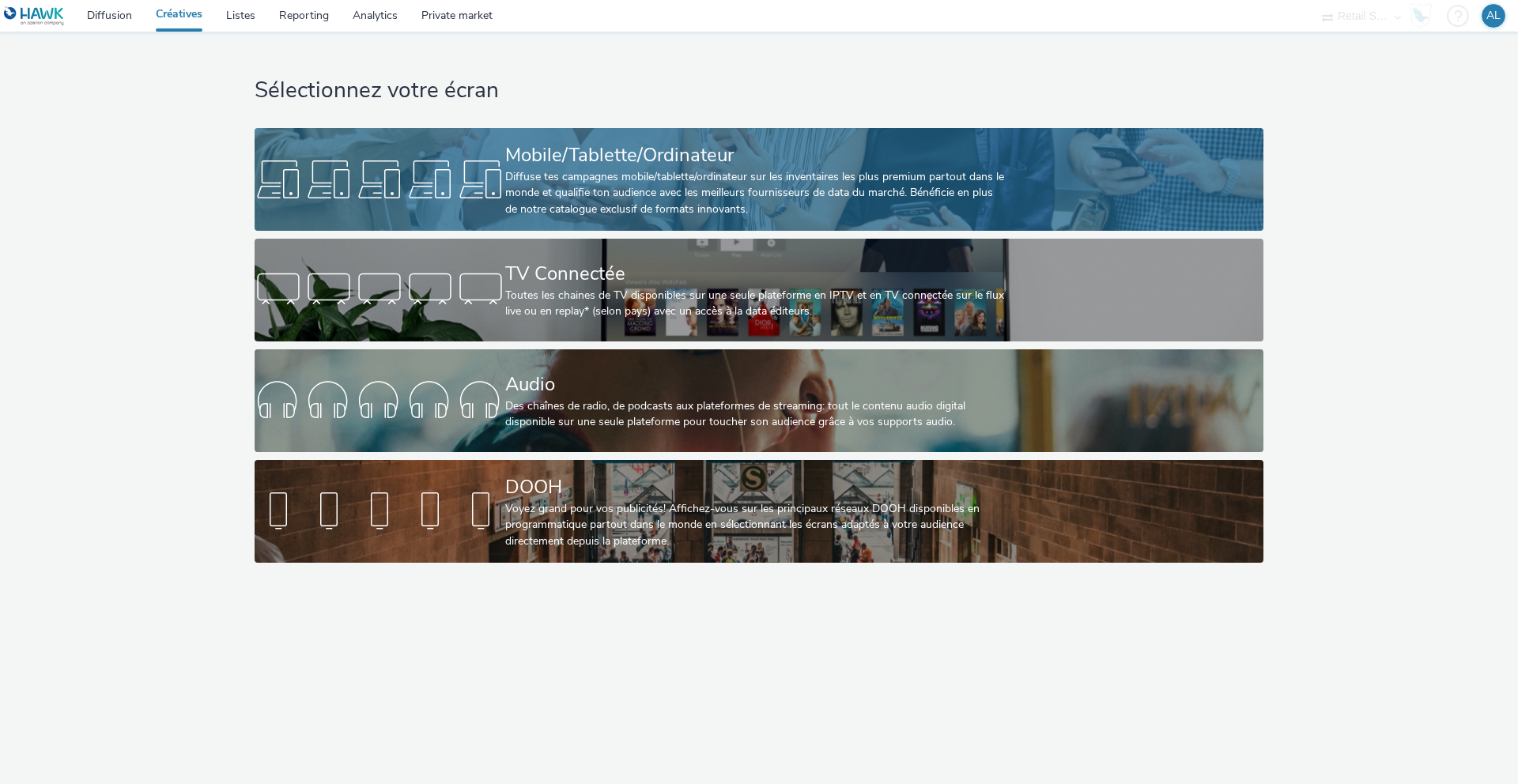
drag, startPoint x: 644, startPoint y: 391, endPoint x: 660, endPoint y: 160, distance: 231.6
click at [660, 160] on div "Mobile/Tablette/Ordinateur" at bounding box center [755, 155] width 501 height 28
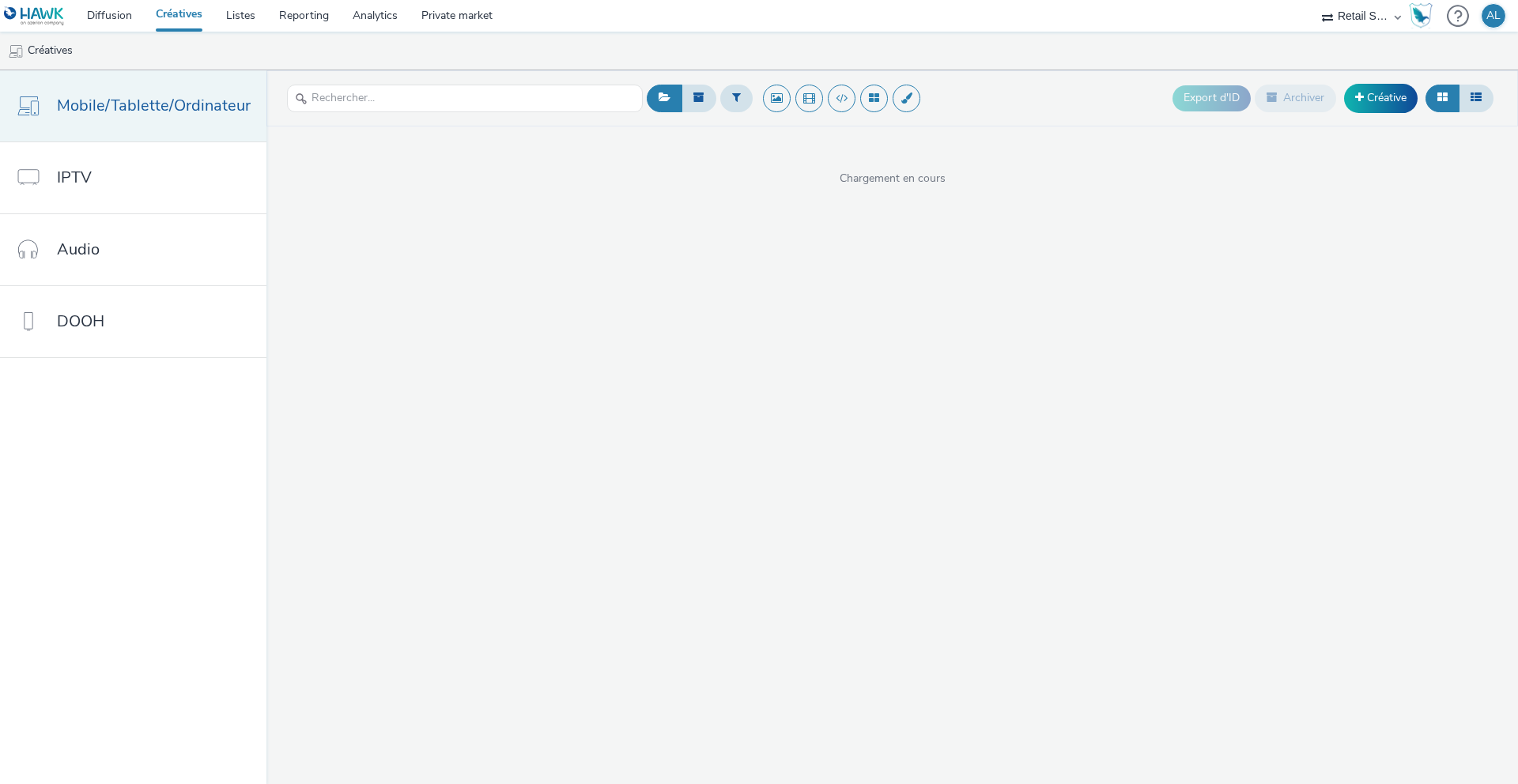
click at [120, 106] on span "Mobile/Tablette/Ordinateur" at bounding box center [153, 105] width 193 height 23
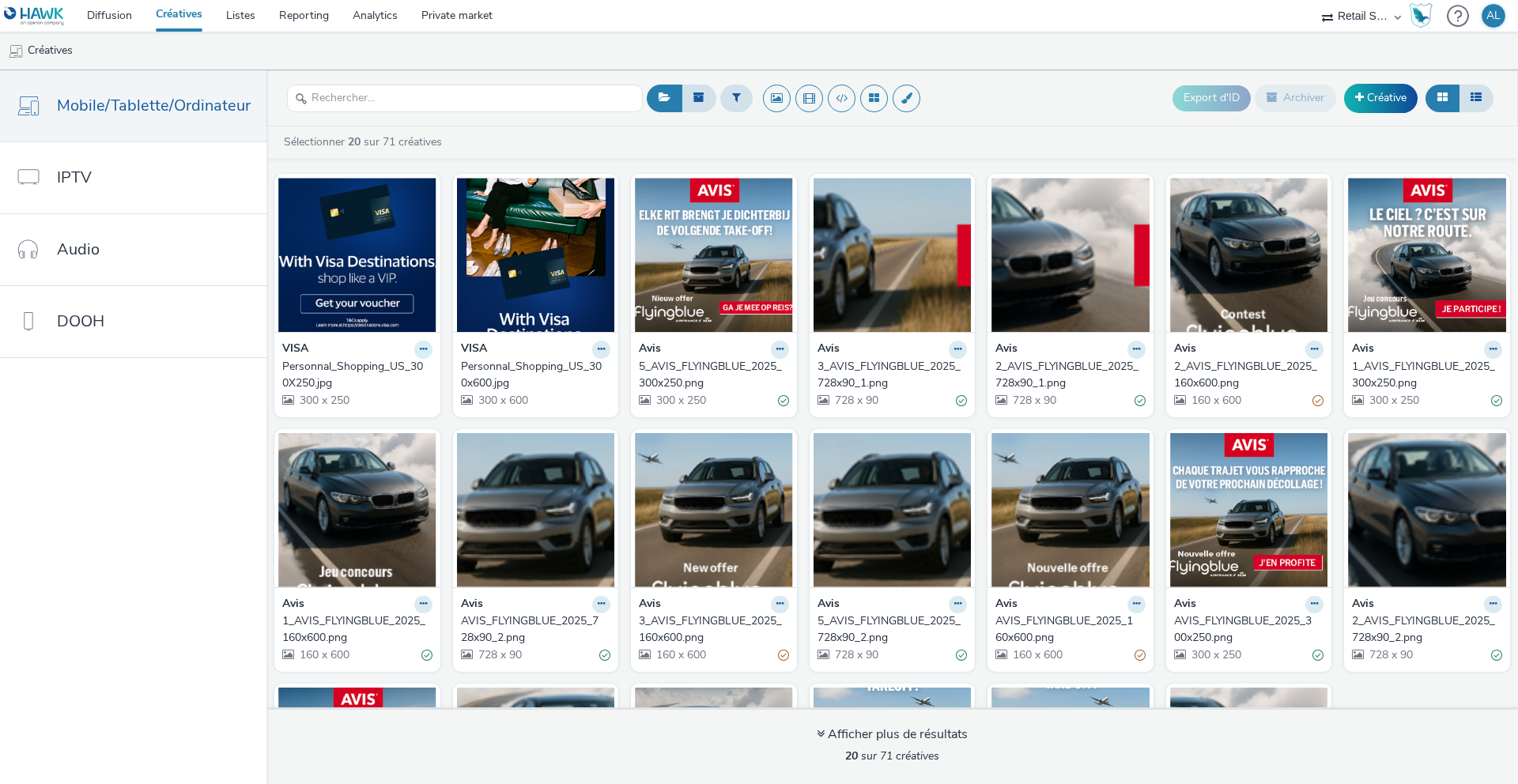
click at [419, 349] on icon at bounding box center [422, 349] width 7 height 10
click at [363, 472] on link "Archiver" at bounding box center [374, 471] width 119 height 32
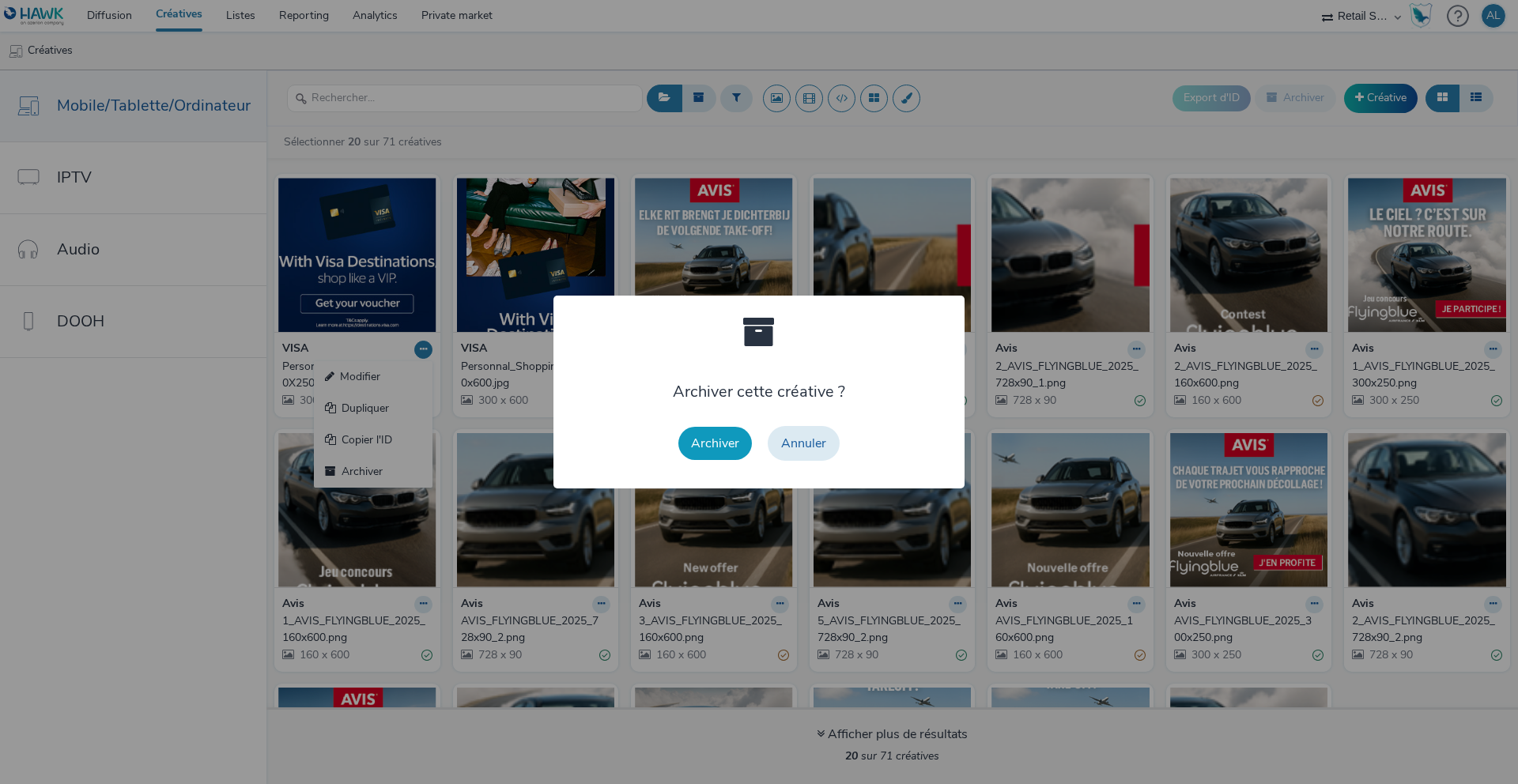
click at [728, 450] on button "Archiver" at bounding box center [714, 443] width 74 height 34
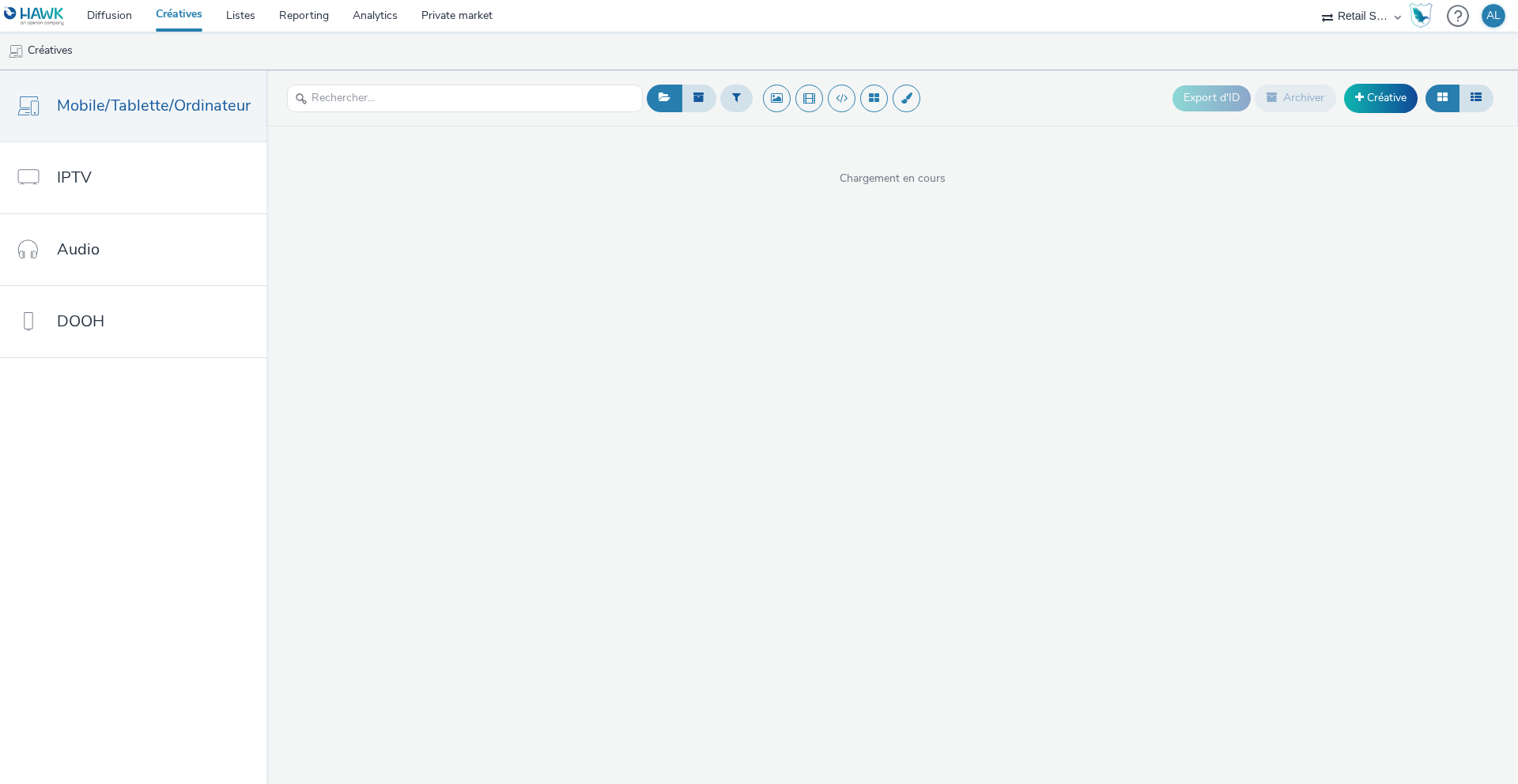
click at [185, 25] on link "Créatives" at bounding box center [178, 15] width 70 height 32
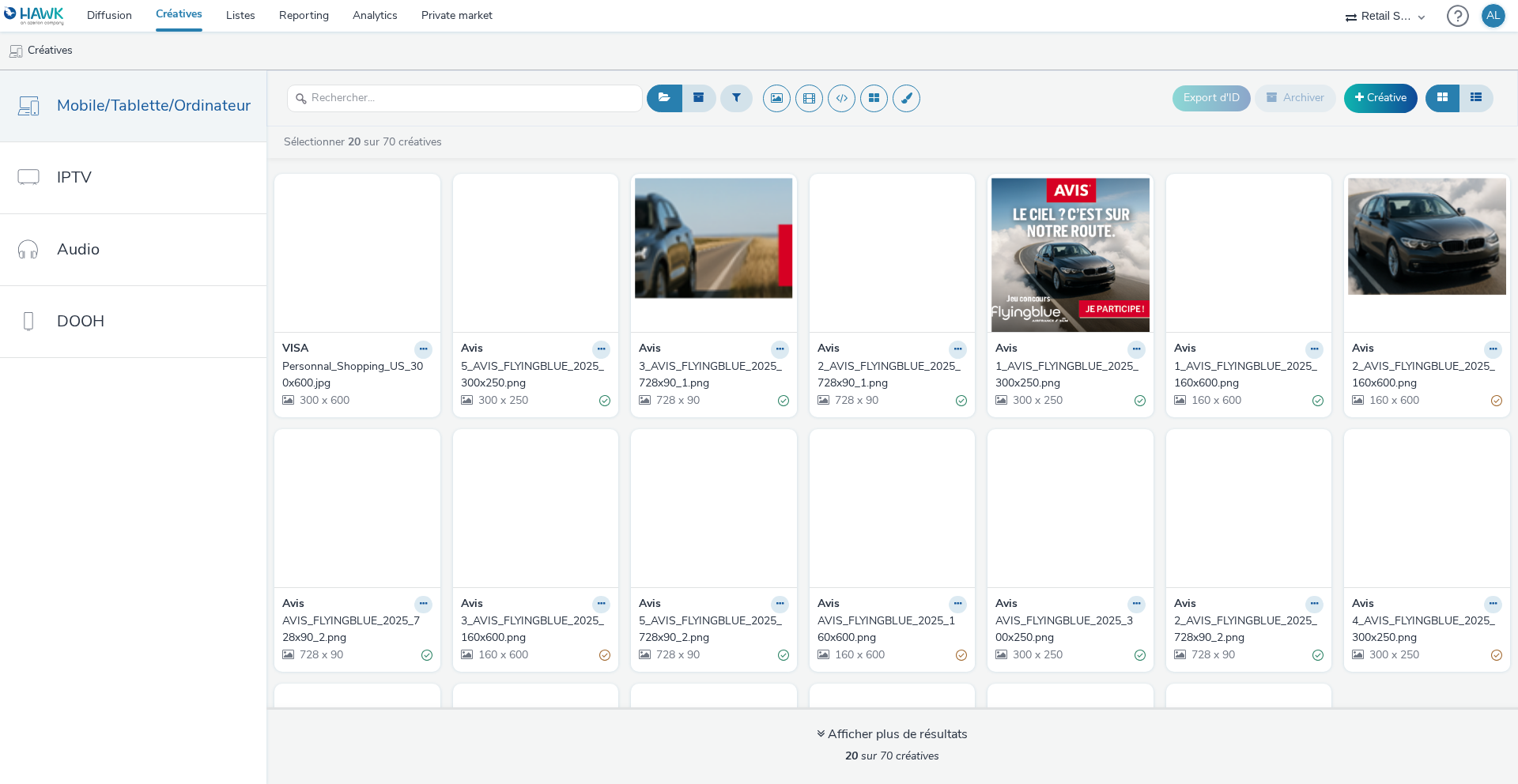
scroll to position [16, 0]
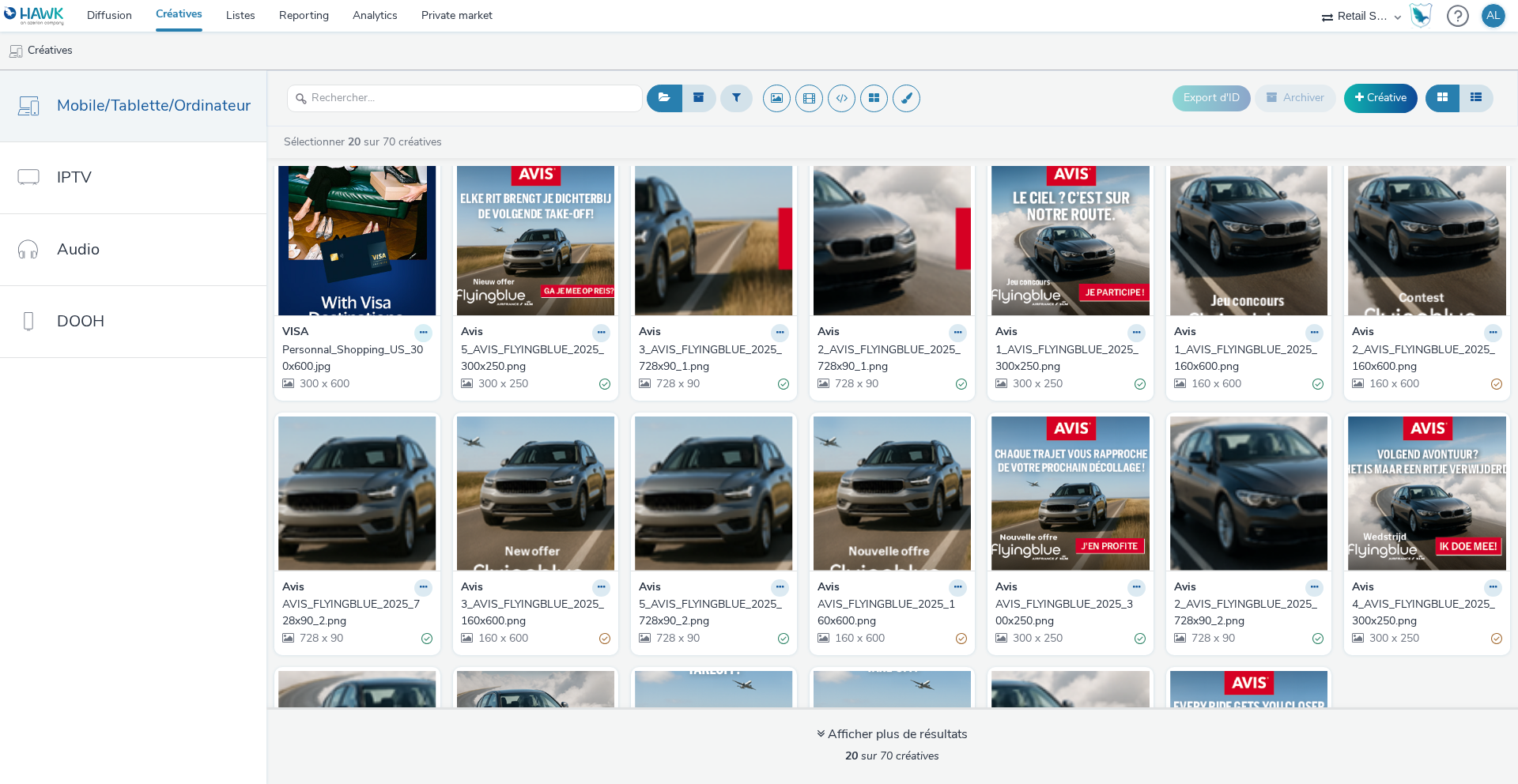
click at [419, 335] on icon at bounding box center [422, 333] width 7 height 10
click at [354, 456] on link "Archiver" at bounding box center [374, 455] width 119 height 32
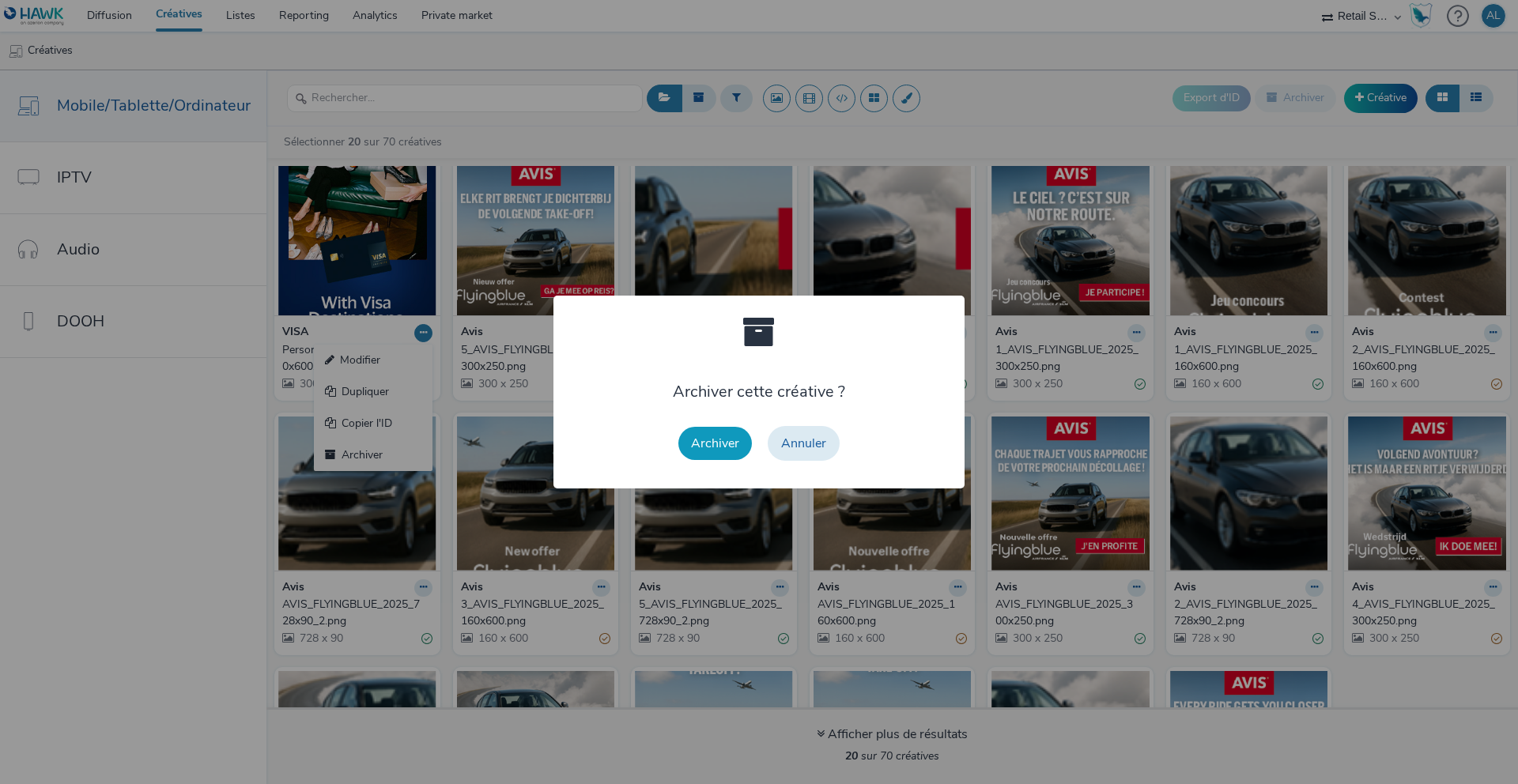
click at [727, 448] on button "Archiver" at bounding box center [714, 443] width 74 height 34
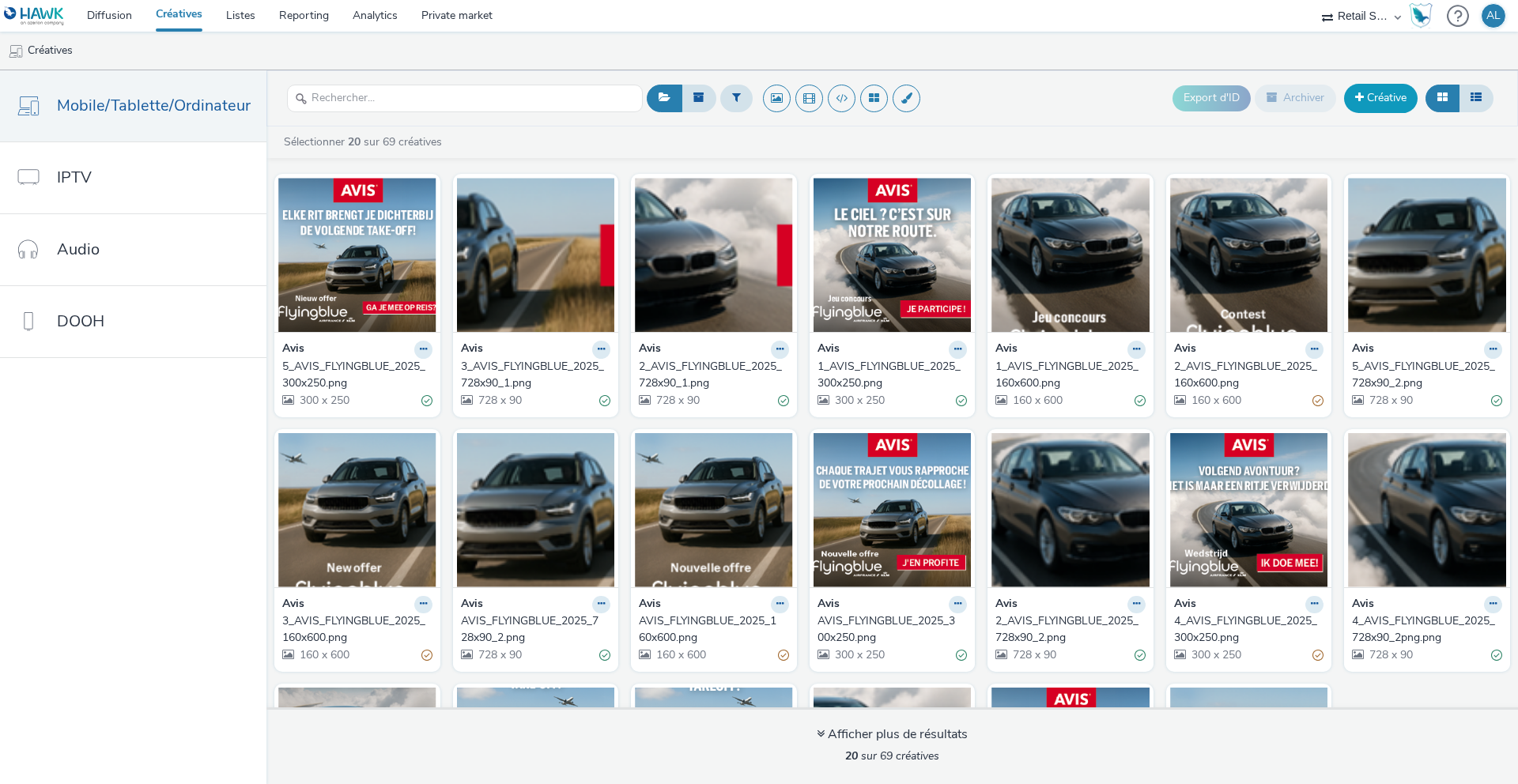
click at [1371, 96] on link "Créative" at bounding box center [1380, 98] width 74 height 29
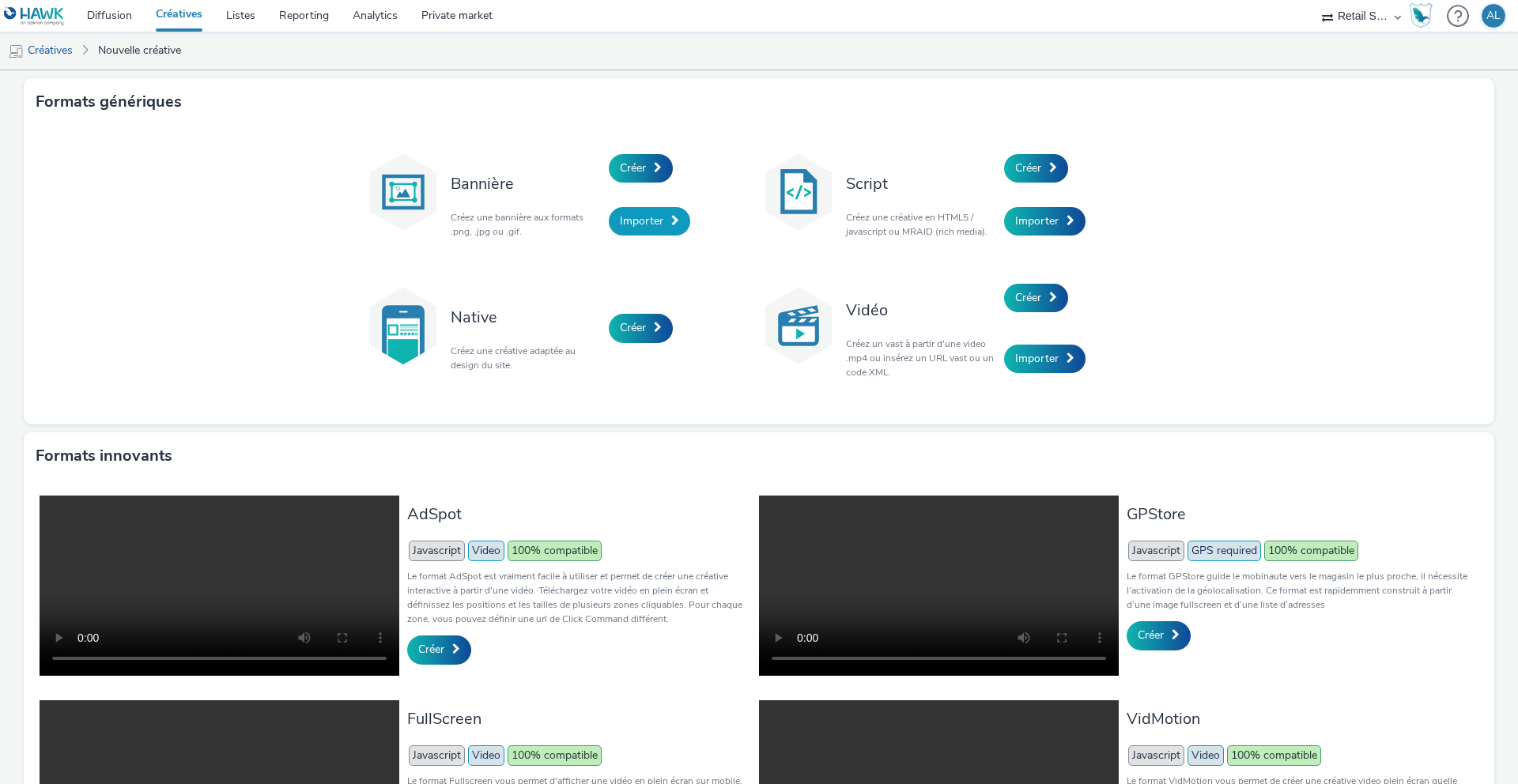
click at [662, 219] on span "Importer" at bounding box center [641, 221] width 43 height 15
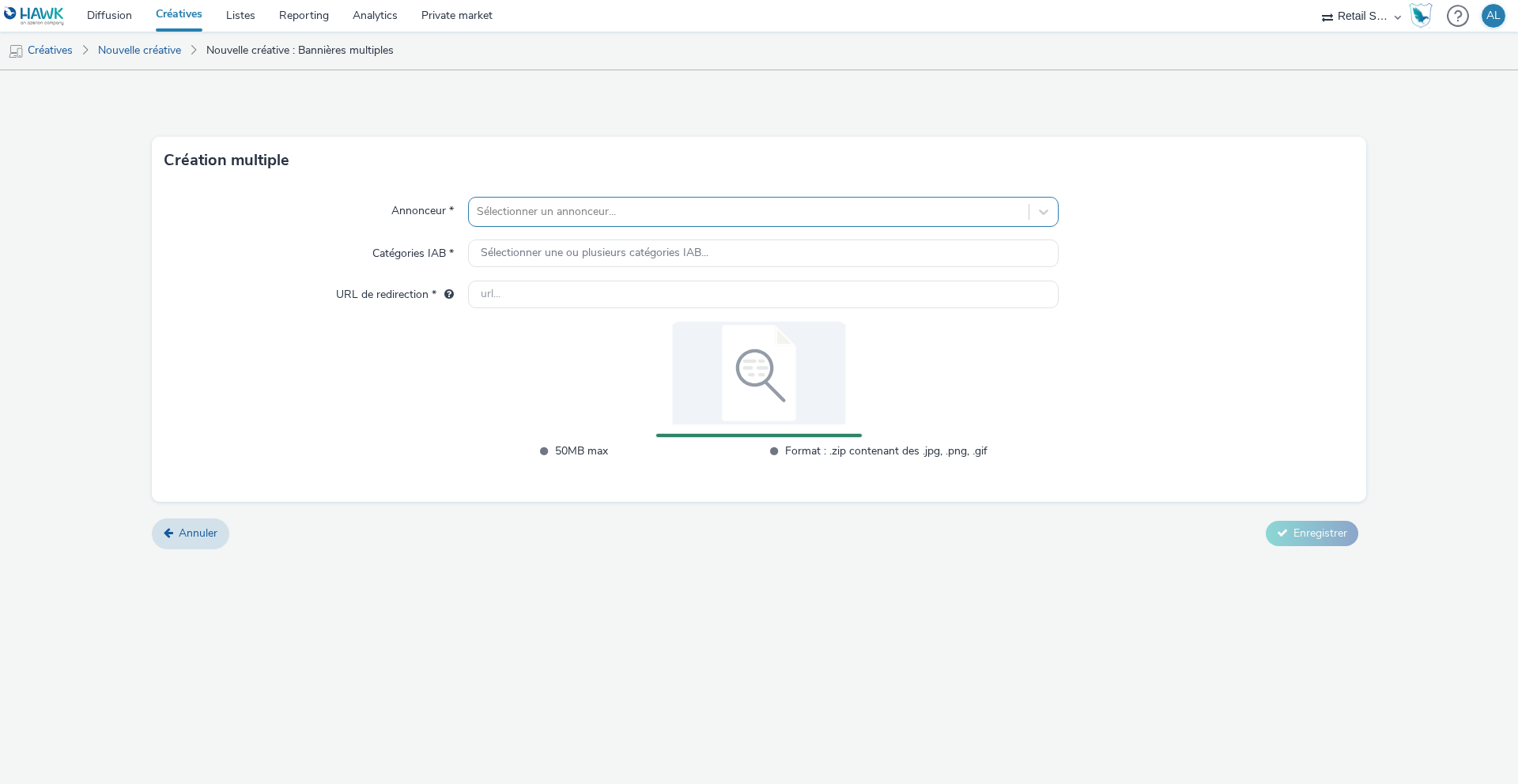
click at [557, 209] on div at bounding box center [749, 212] width 544 height 19
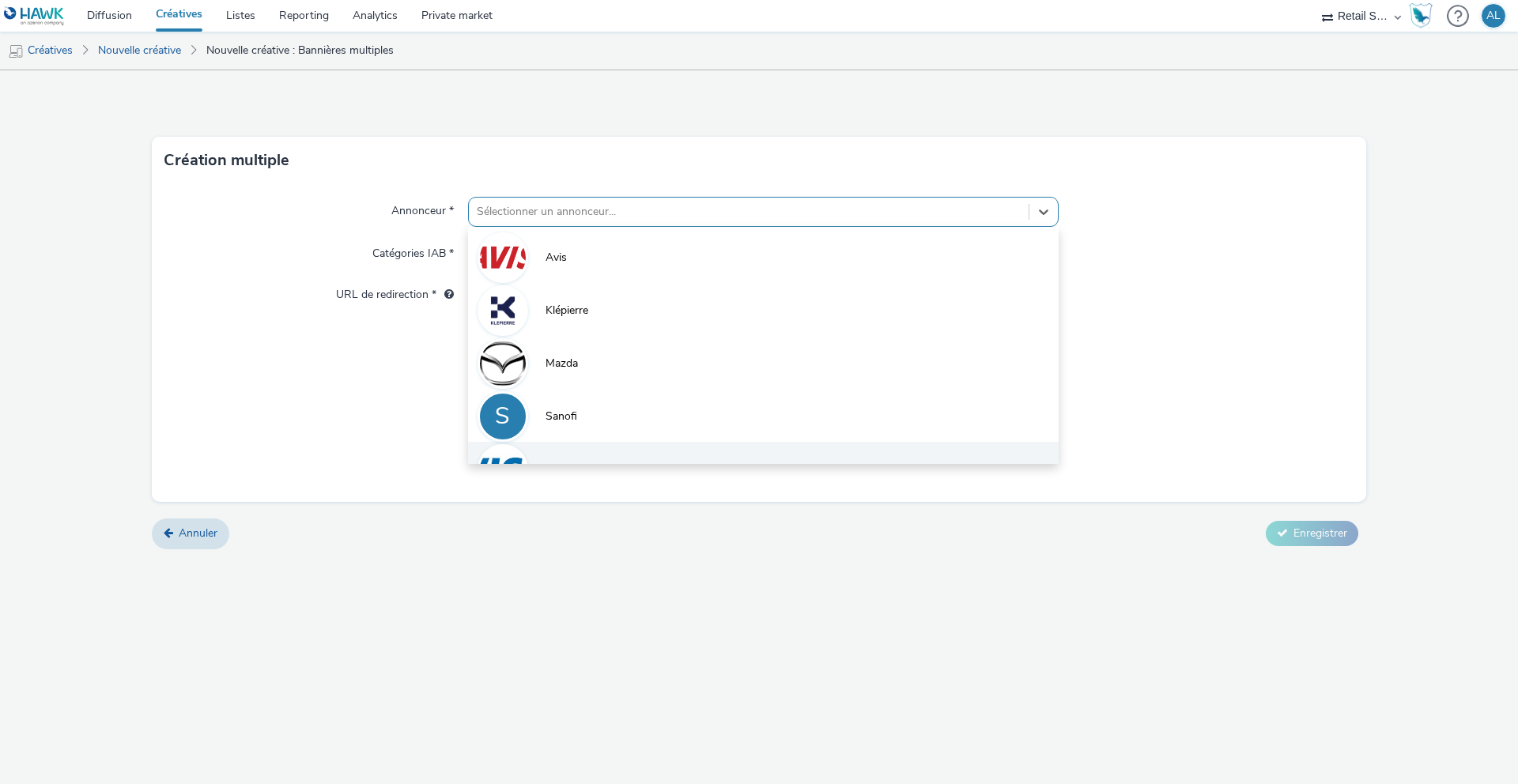
scroll to position [34, 0]
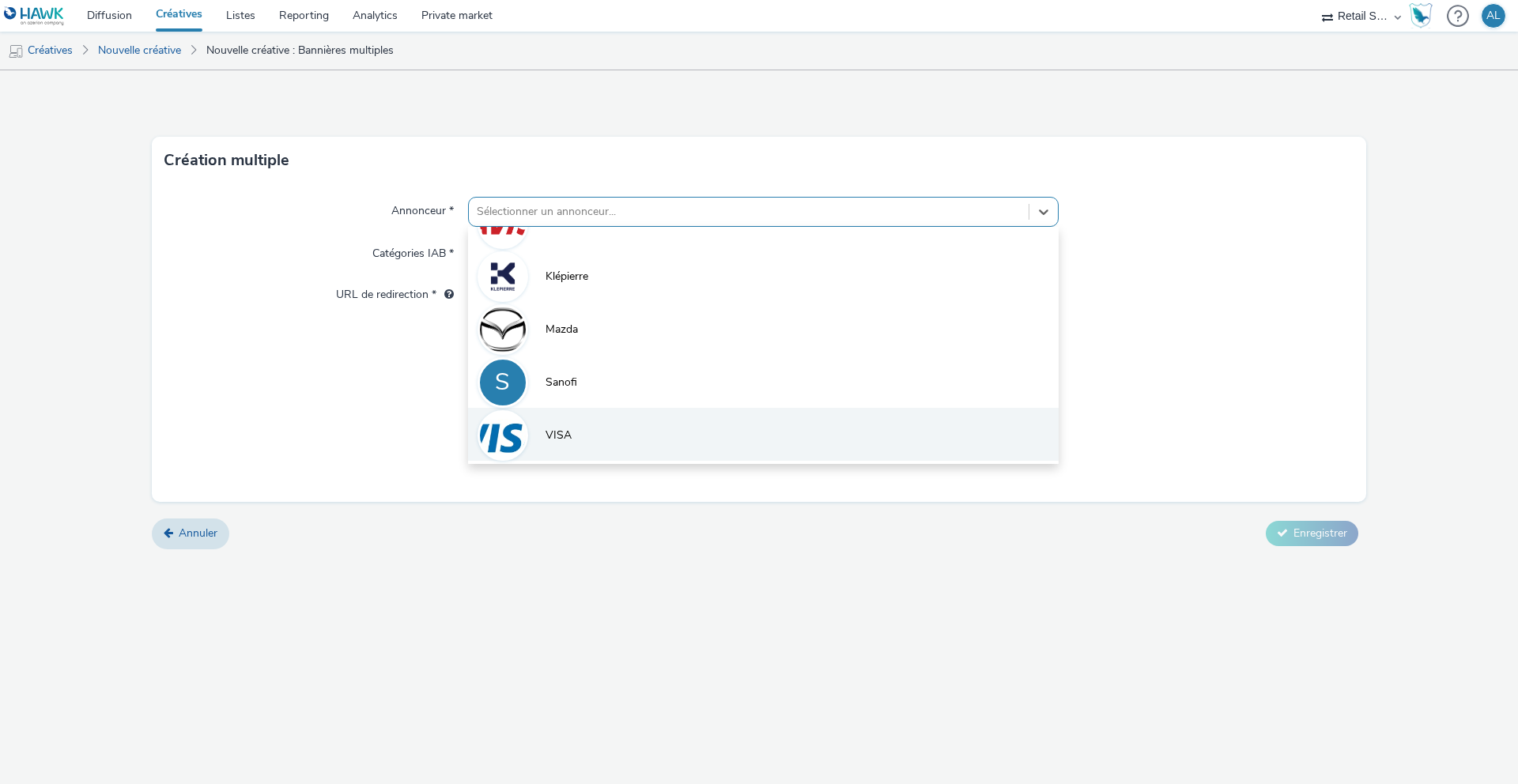
click at [560, 445] on li "VISA" at bounding box center [763, 434] width 591 height 53
type input "[URL][DOMAIN_NAME]"
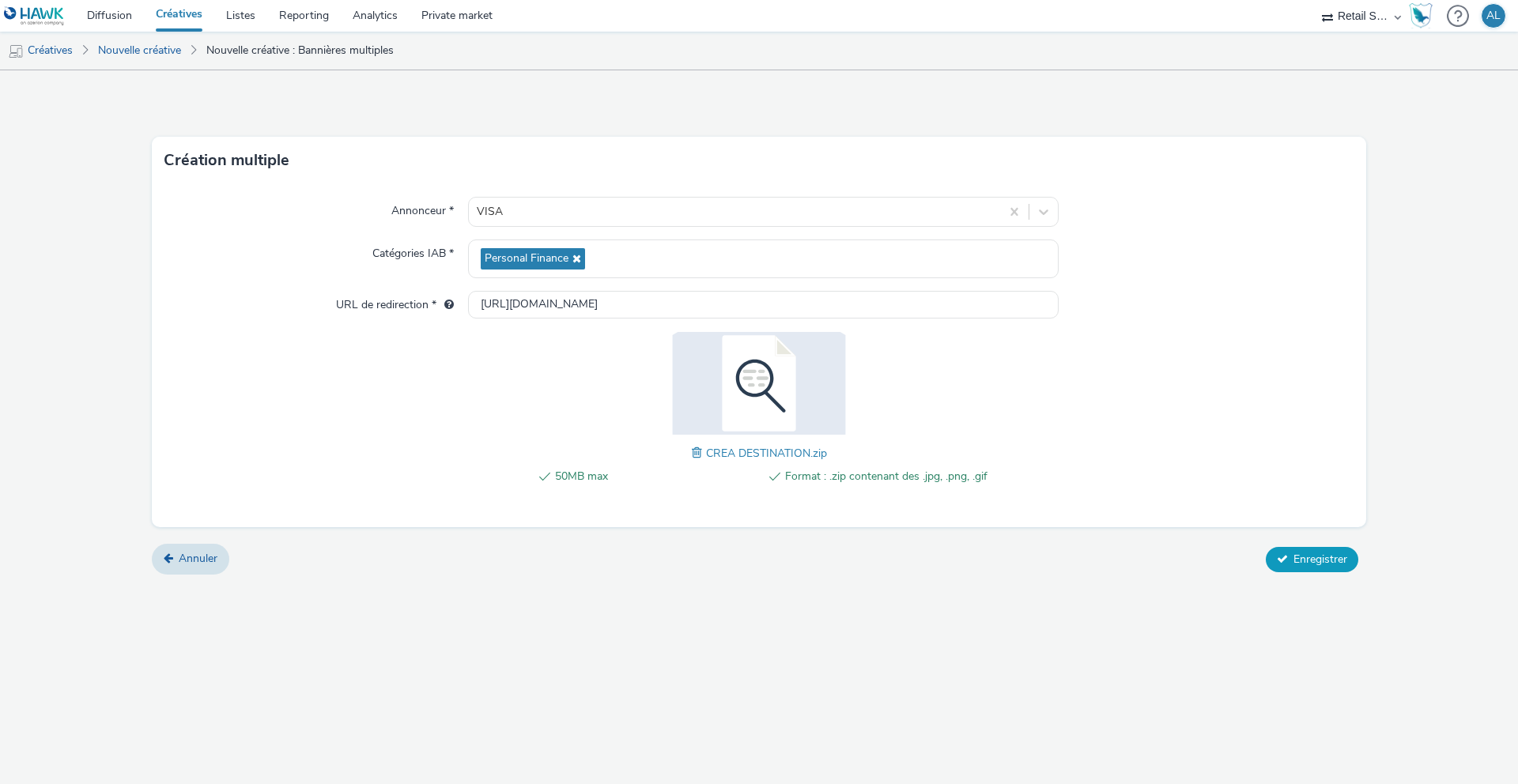
click at [1311, 559] on span "Enregistrer" at bounding box center [1320, 559] width 54 height 15
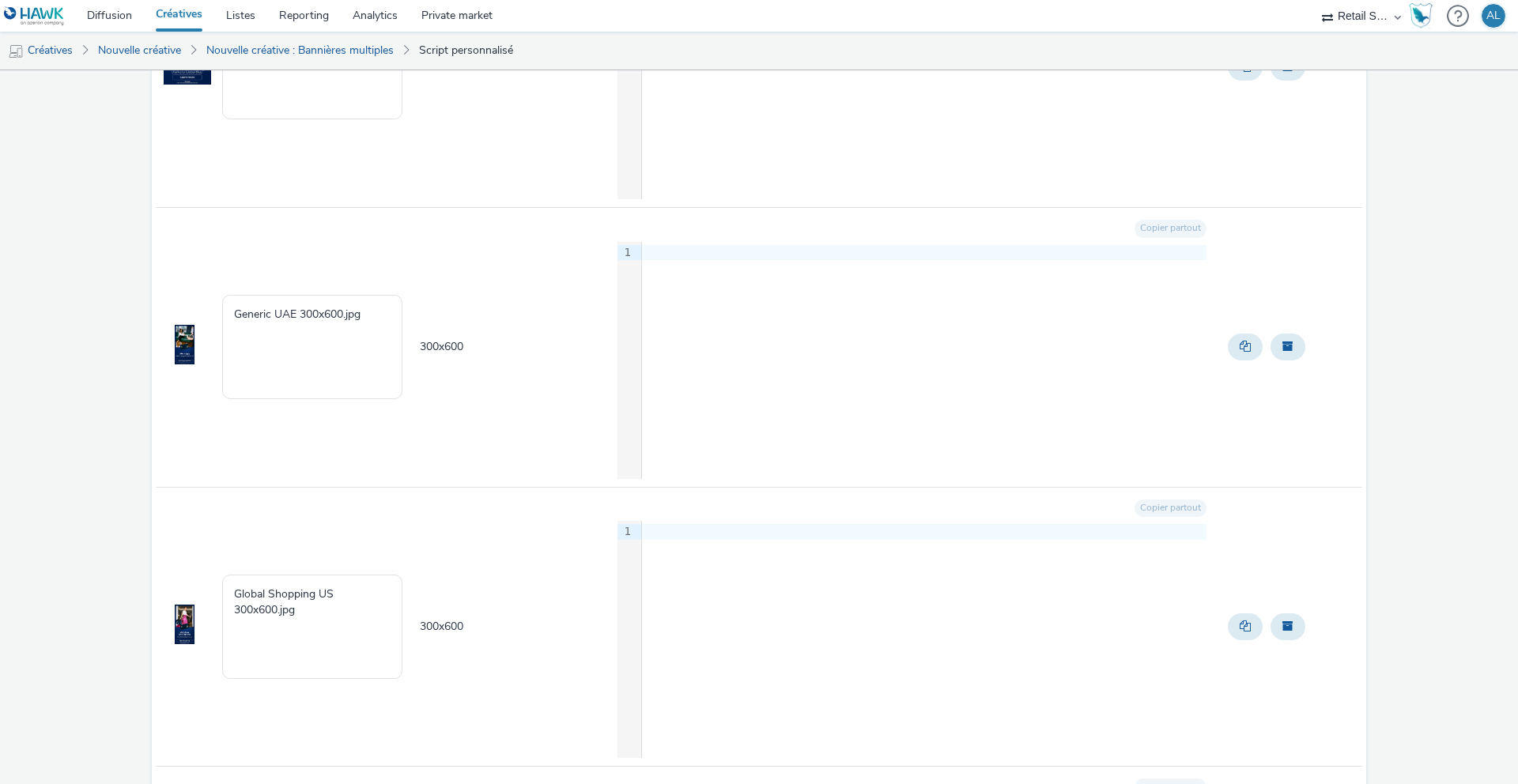
scroll to position [4568, 0]
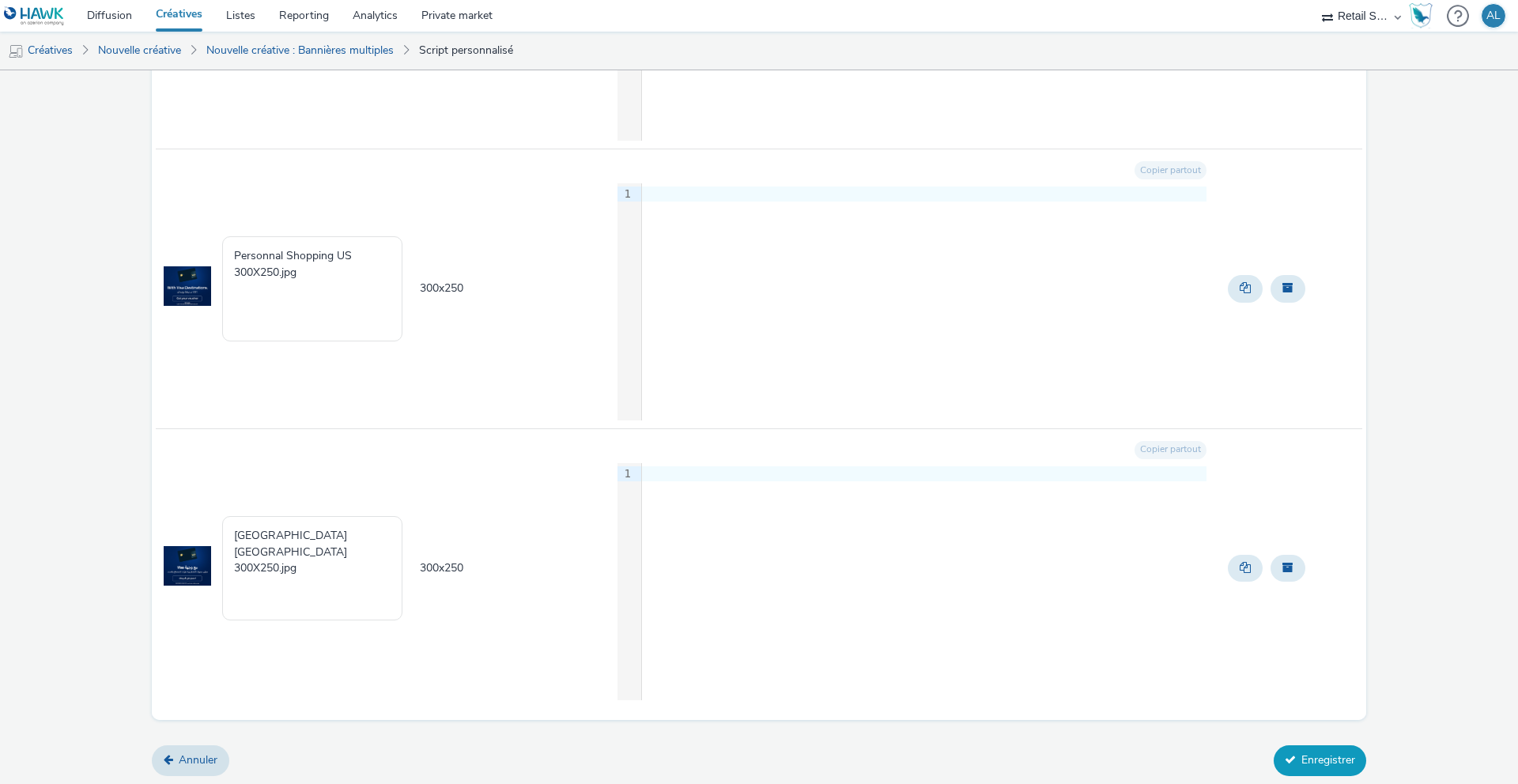
click at [1294, 759] on icon at bounding box center [1290, 759] width 11 height 11
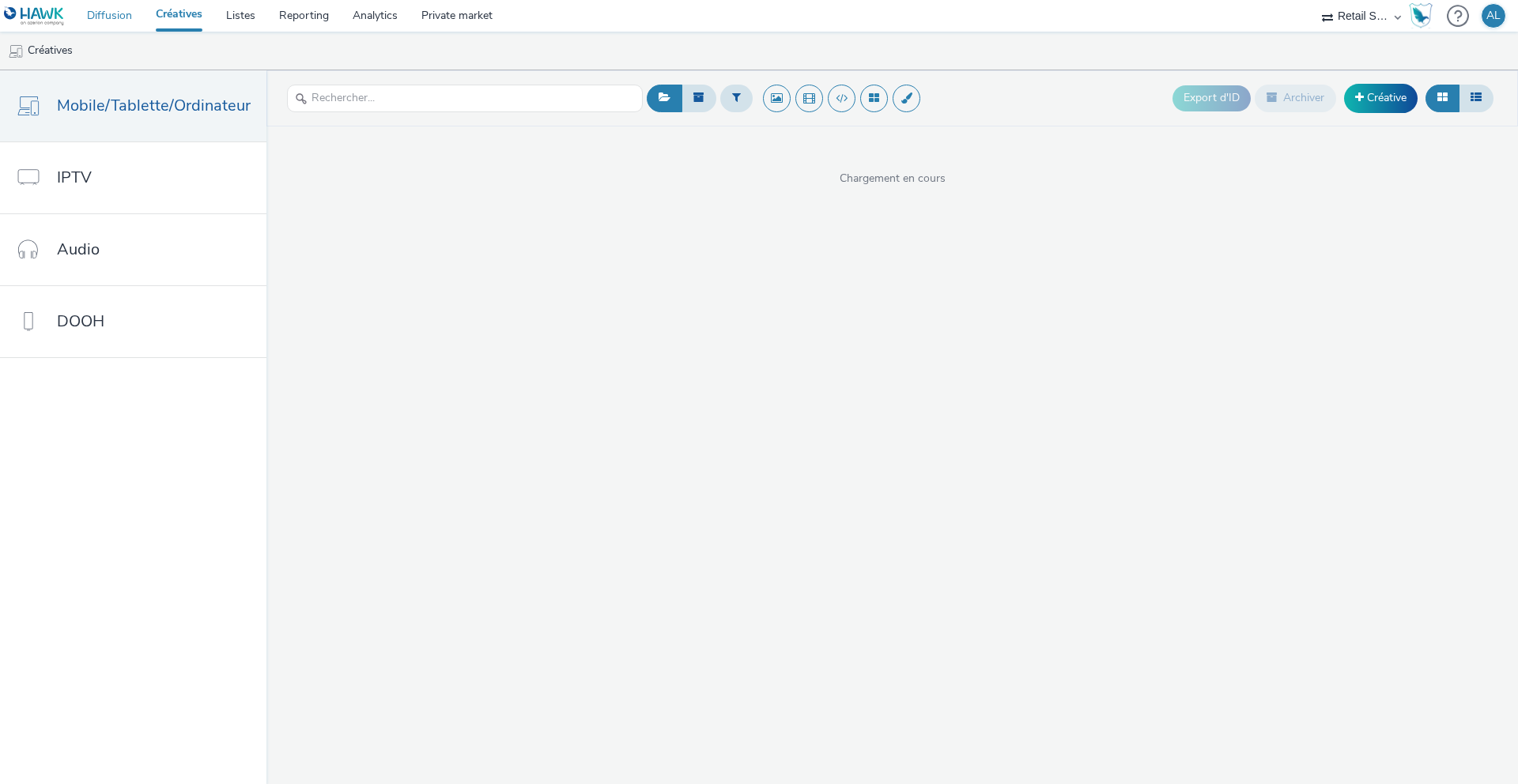
click at [107, 14] on link "Diffusion" at bounding box center [109, 15] width 69 height 32
